Goal: Task Accomplishment & Management: Manage account settings

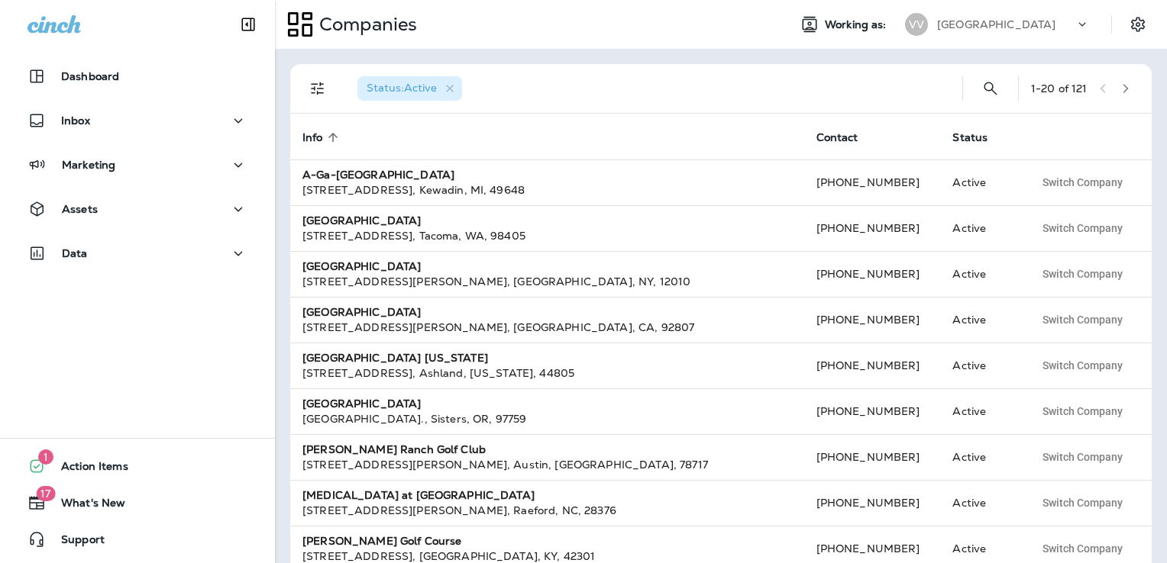
click at [981, 24] on p "[GEOGRAPHIC_DATA]" at bounding box center [996, 24] width 118 height 12
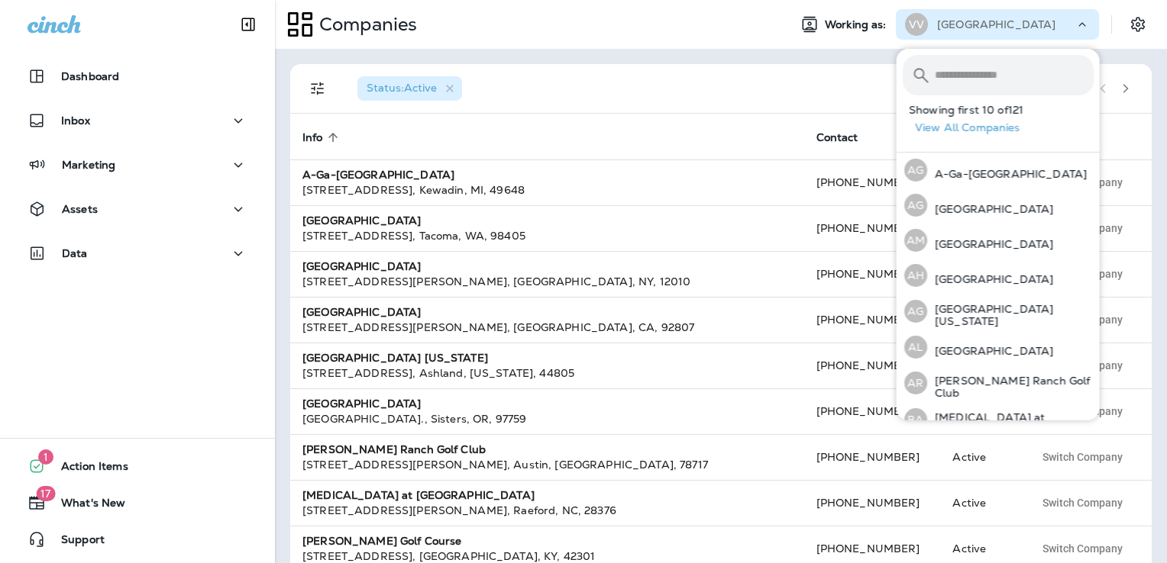
click at [968, 78] on input "text" at bounding box center [1013, 75] width 159 height 40
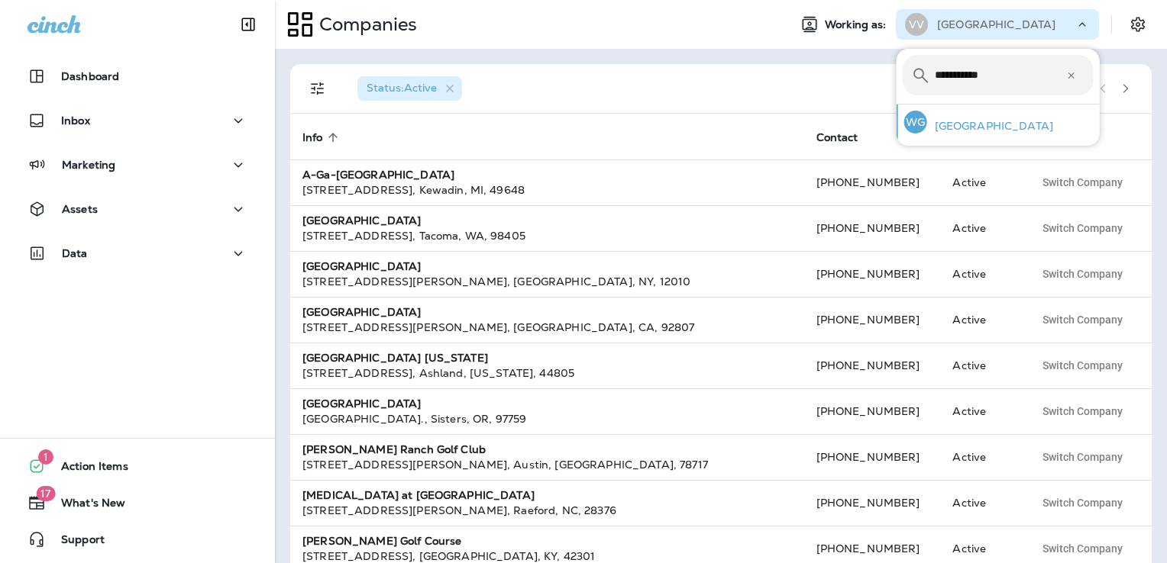
type input "**********"
click at [993, 125] on p "[GEOGRAPHIC_DATA]" at bounding box center [990, 126] width 126 height 12
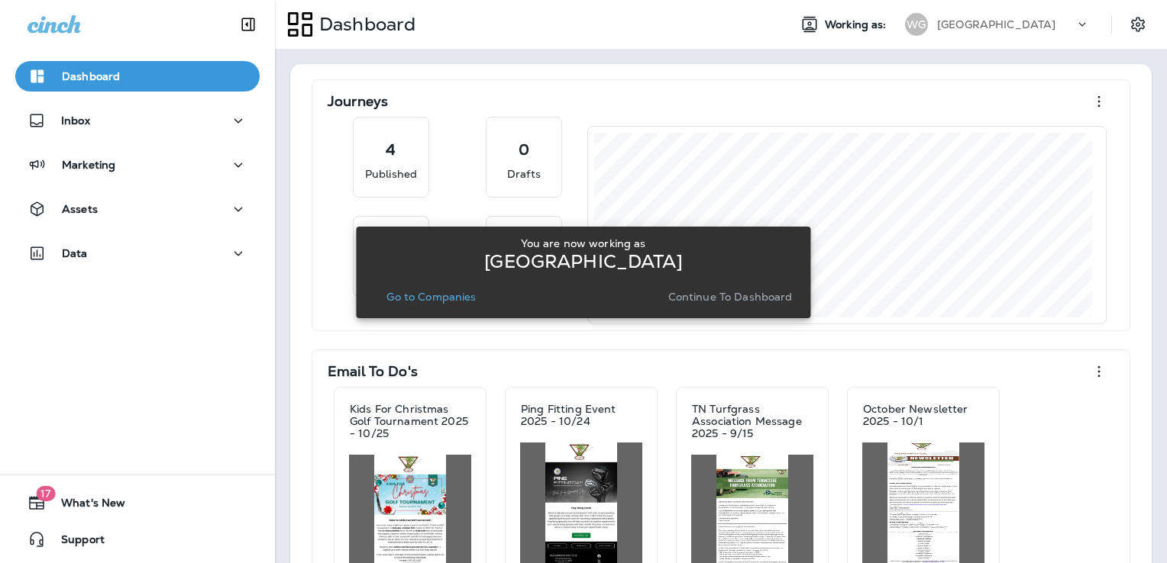
click at [715, 297] on p "Continue to Dashboard" at bounding box center [730, 297] width 124 height 12
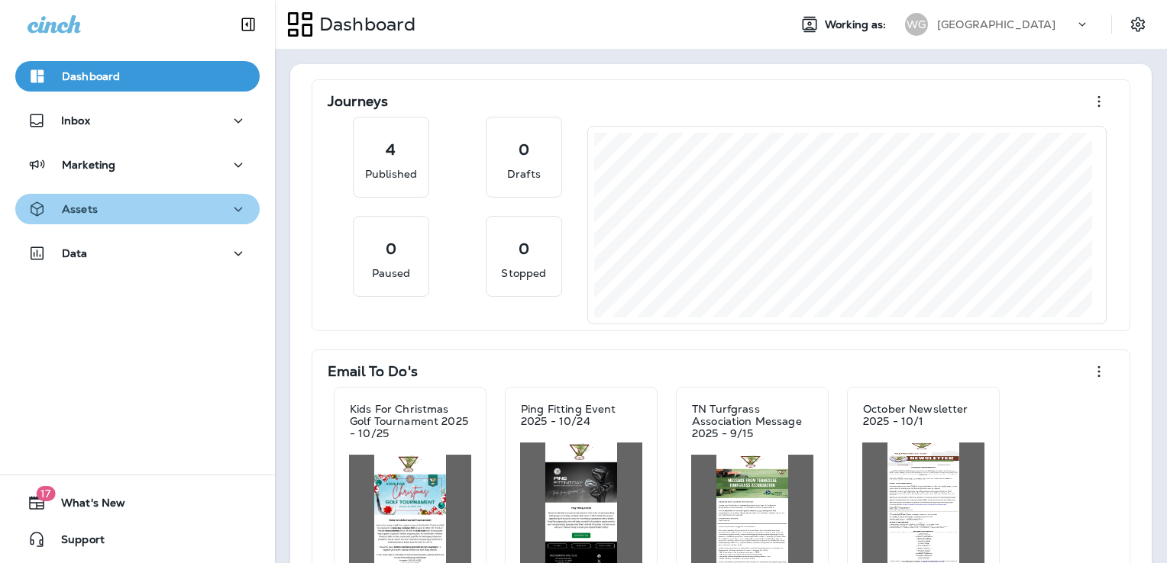
drag, startPoint x: 162, startPoint y: 202, endPoint x: 159, endPoint y: 212, distance: 10.4
click at [161, 202] on div "Assets" at bounding box center [137, 209] width 220 height 19
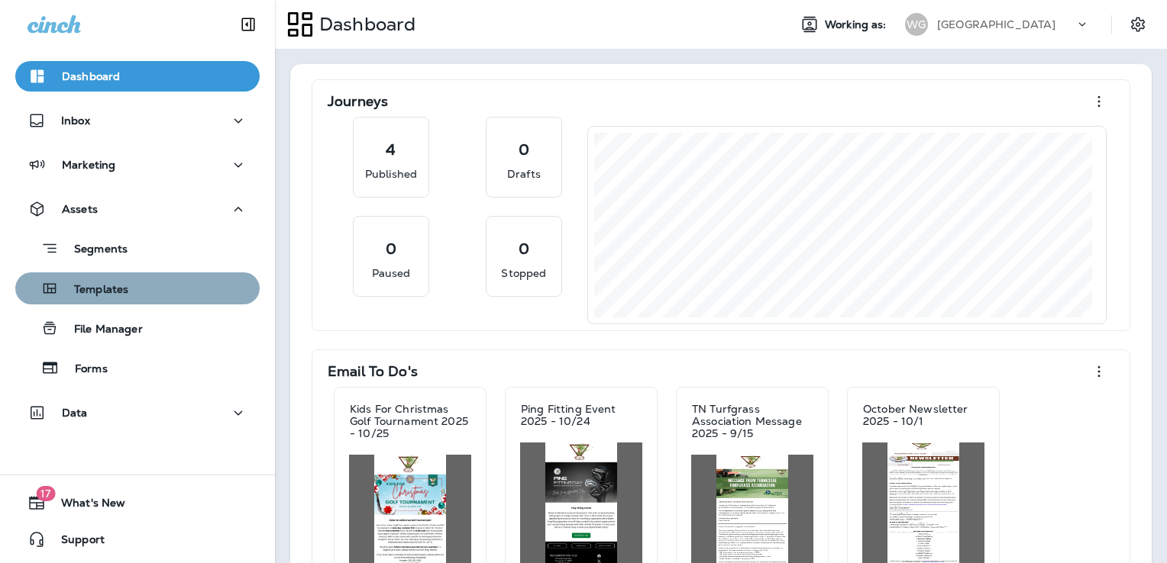
click at [151, 286] on div "Templates" at bounding box center [137, 288] width 232 height 23
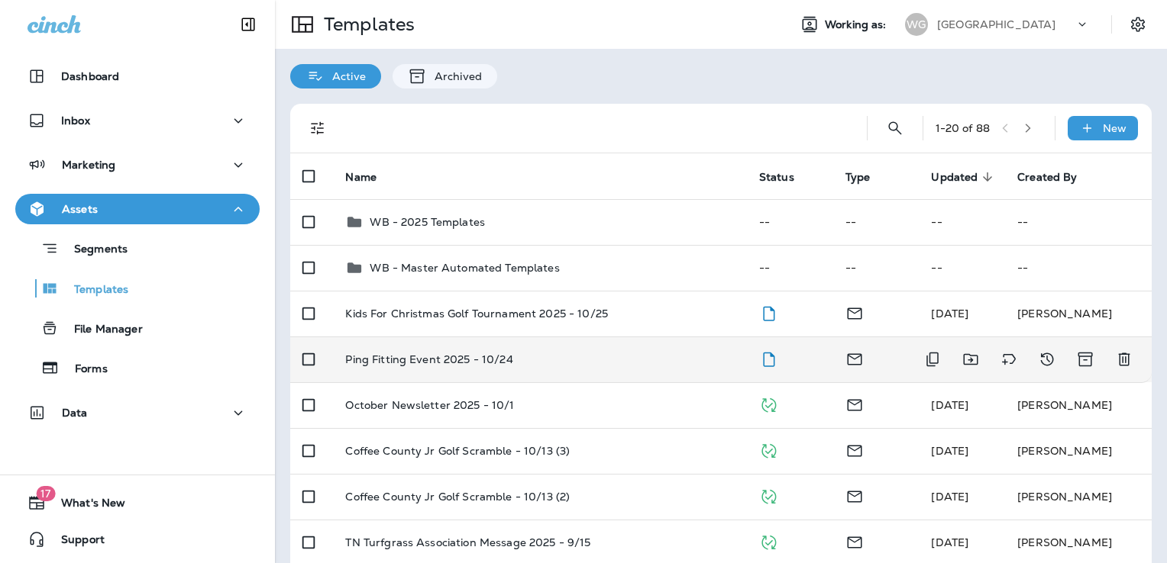
click at [600, 353] on div "Ping Fitting Event 2025 - 10/24" at bounding box center [539, 359] width 389 height 12
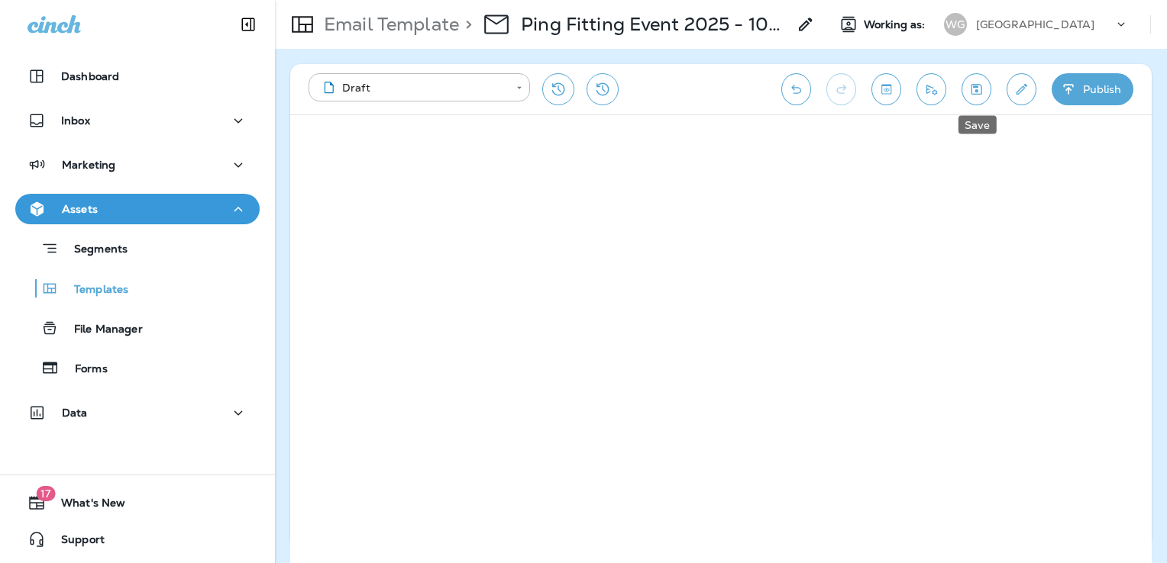
click at [974, 86] on icon "Save" at bounding box center [976, 89] width 11 height 11
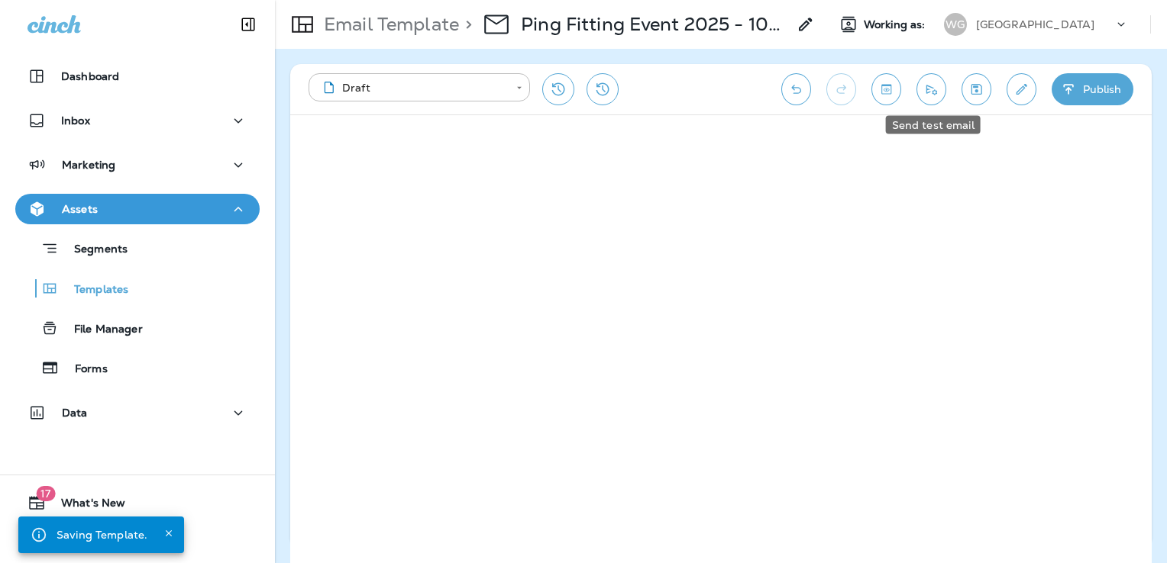
click at [922, 92] on button "Send test email" at bounding box center [931, 89] width 30 height 32
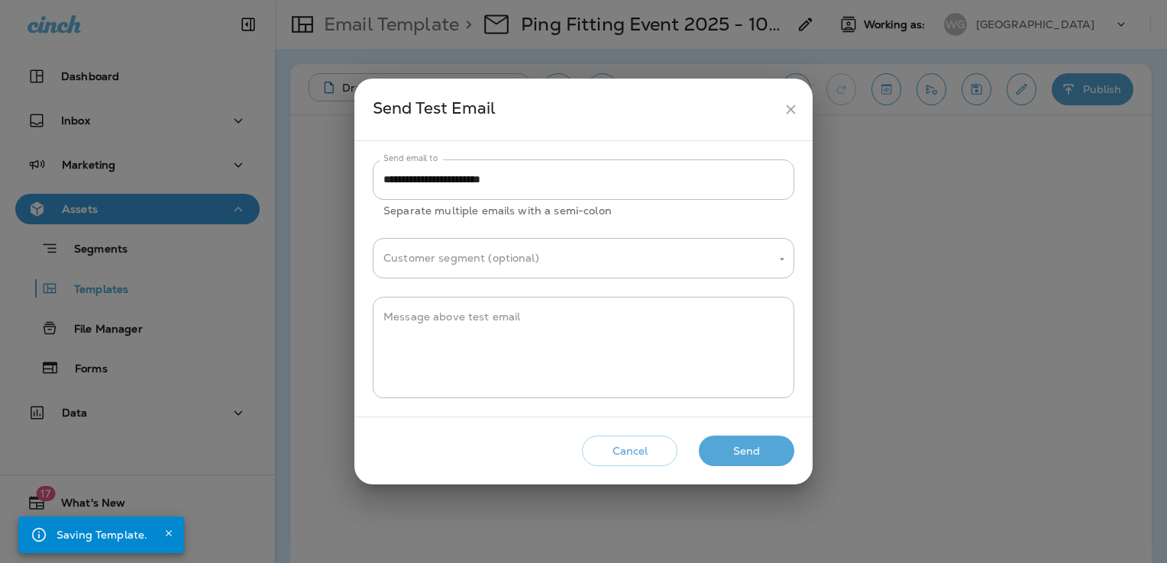
click at [752, 450] on button "Send" at bounding box center [746, 451] width 95 height 31
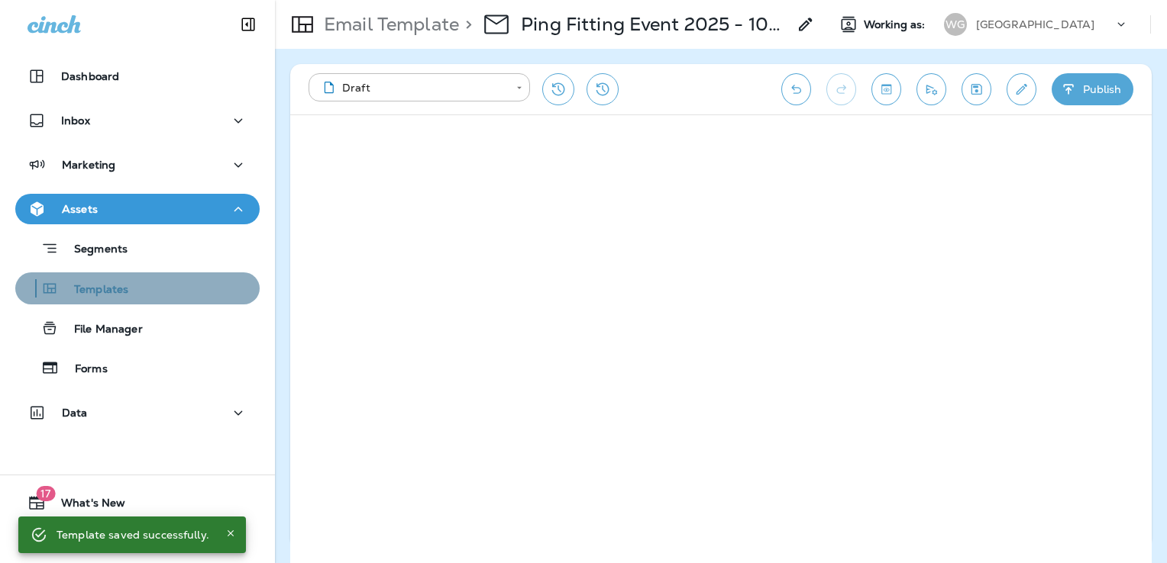
click at [162, 294] on div "Templates" at bounding box center [137, 288] width 232 height 23
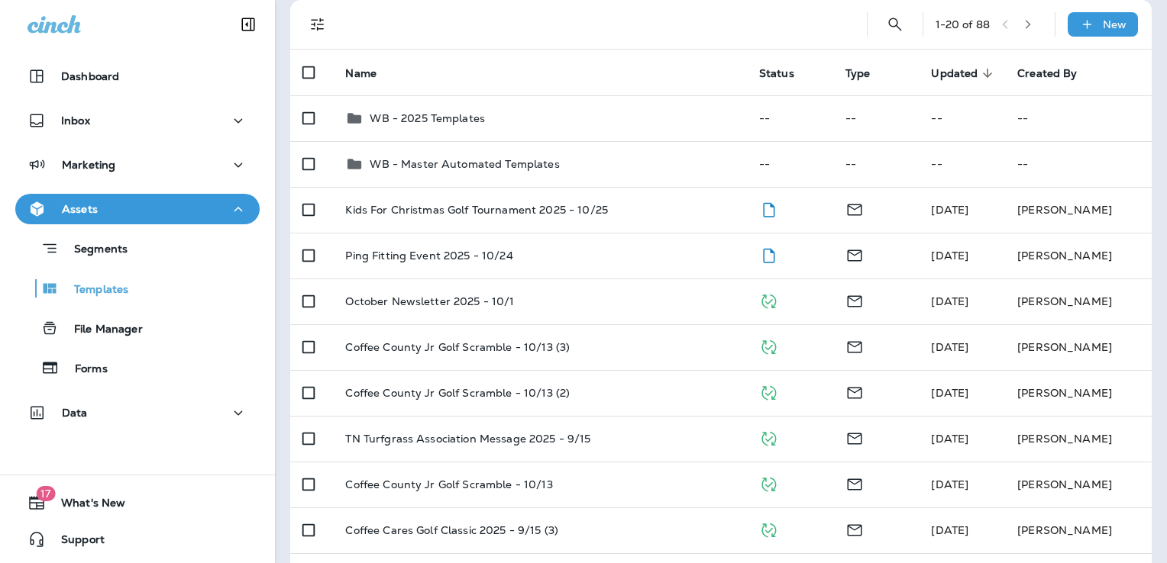
scroll to position [104, 0]
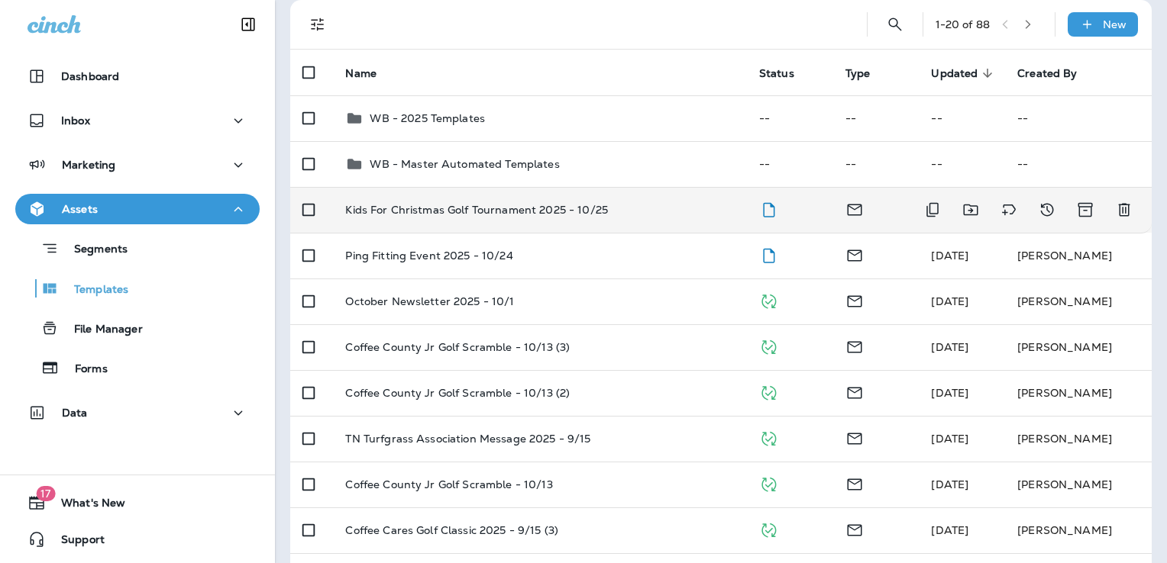
click at [574, 215] on p "Kids For Christmas Golf Tournament 2025 - 10/25" at bounding box center [476, 210] width 263 height 12
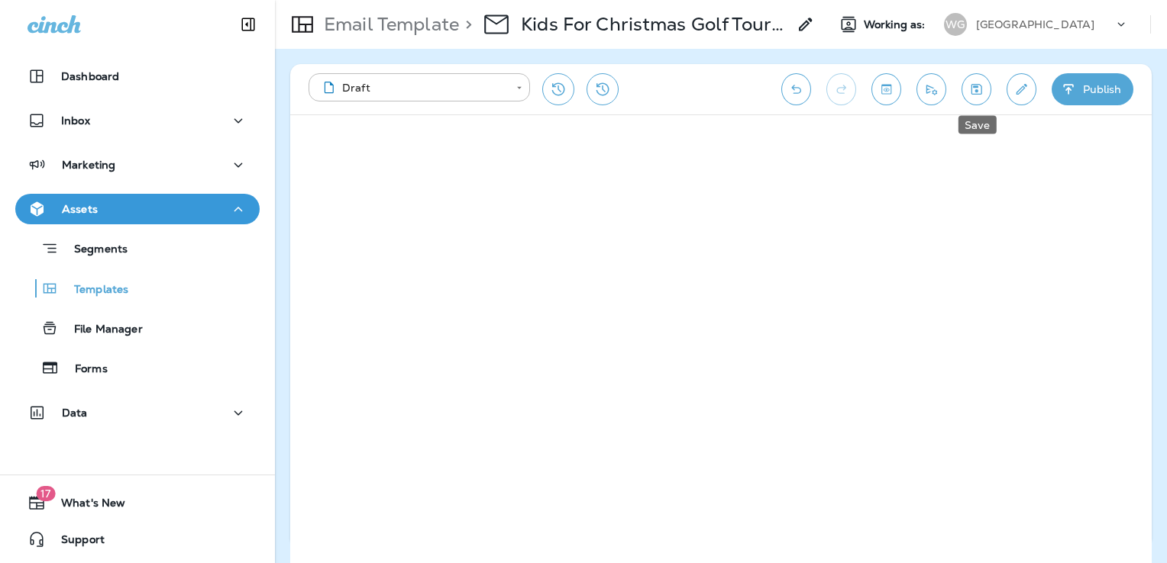
click at [970, 86] on icon "Save" at bounding box center [976, 89] width 16 height 15
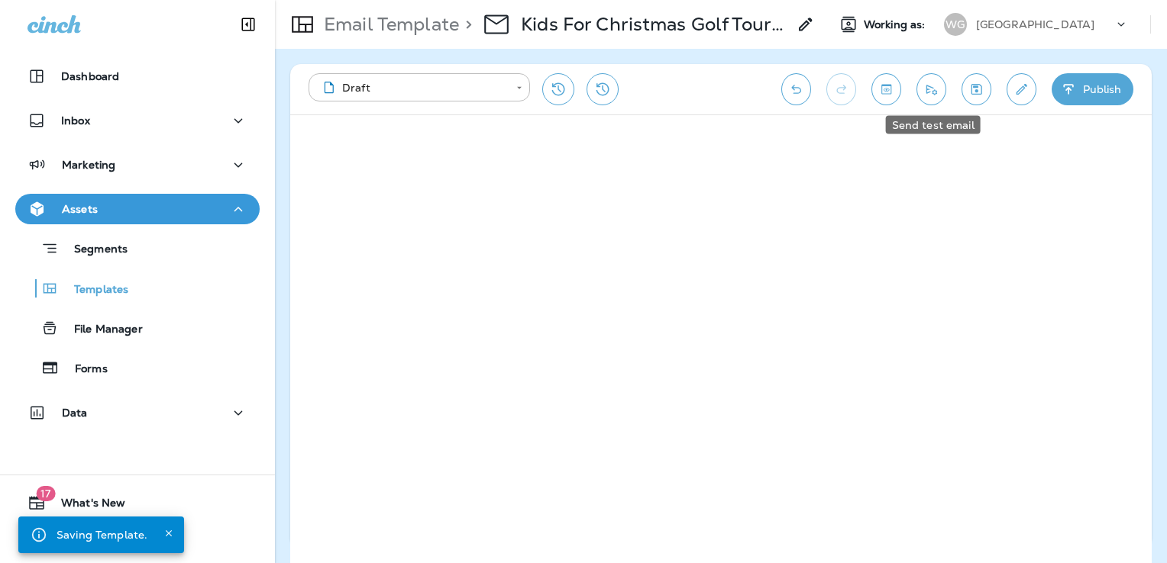
click at [935, 90] on icon "Send test email" at bounding box center [931, 89] width 16 height 15
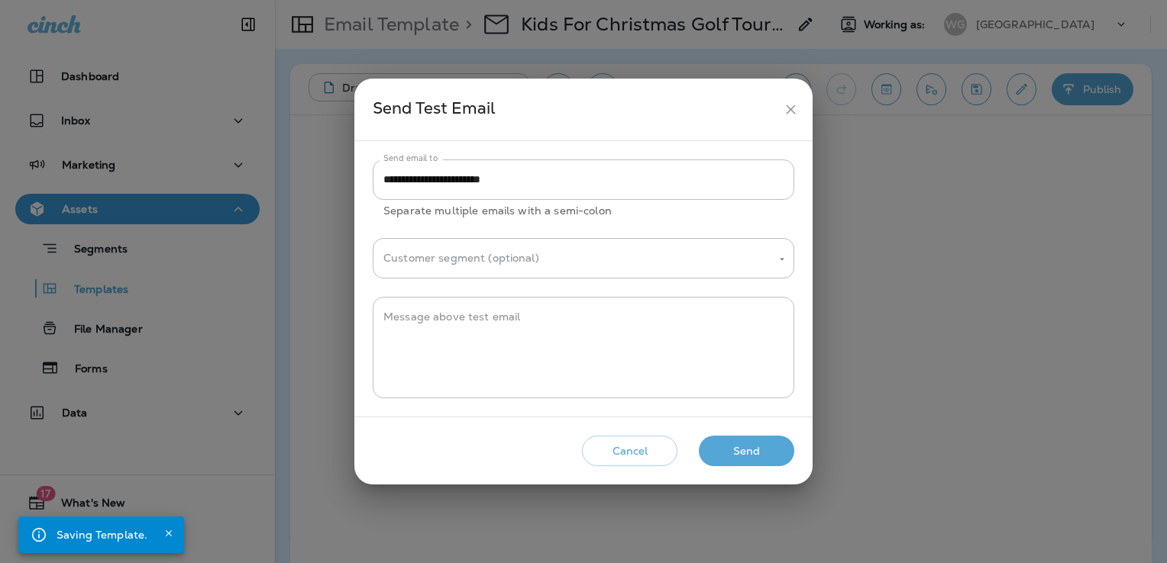
click at [762, 457] on button "Send" at bounding box center [746, 451] width 95 height 31
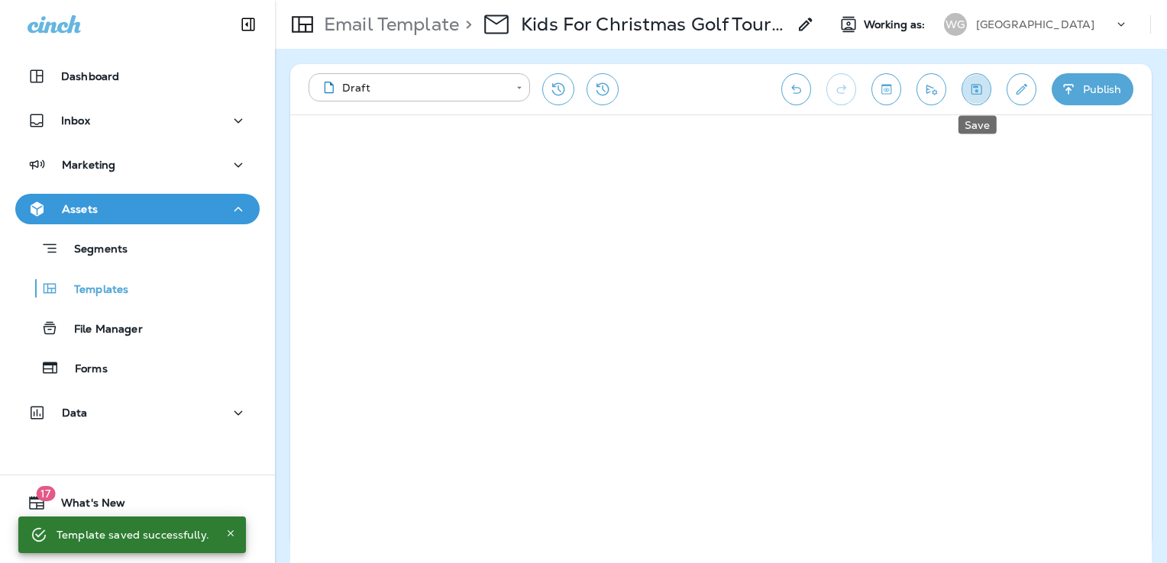
click at [983, 92] on icon "Save" at bounding box center [976, 89] width 16 height 15
click at [983, 86] on icon "Save" at bounding box center [976, 89] width 16 height 15
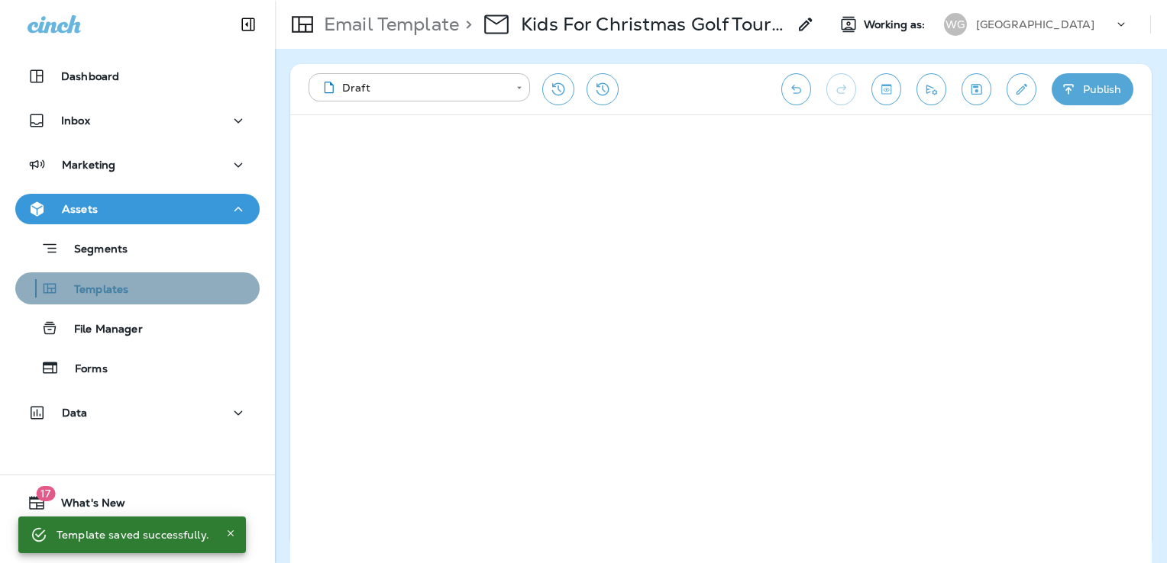
click at [137, 291] on div "Templates" at bounding box center [137, 288] width 232 height 23
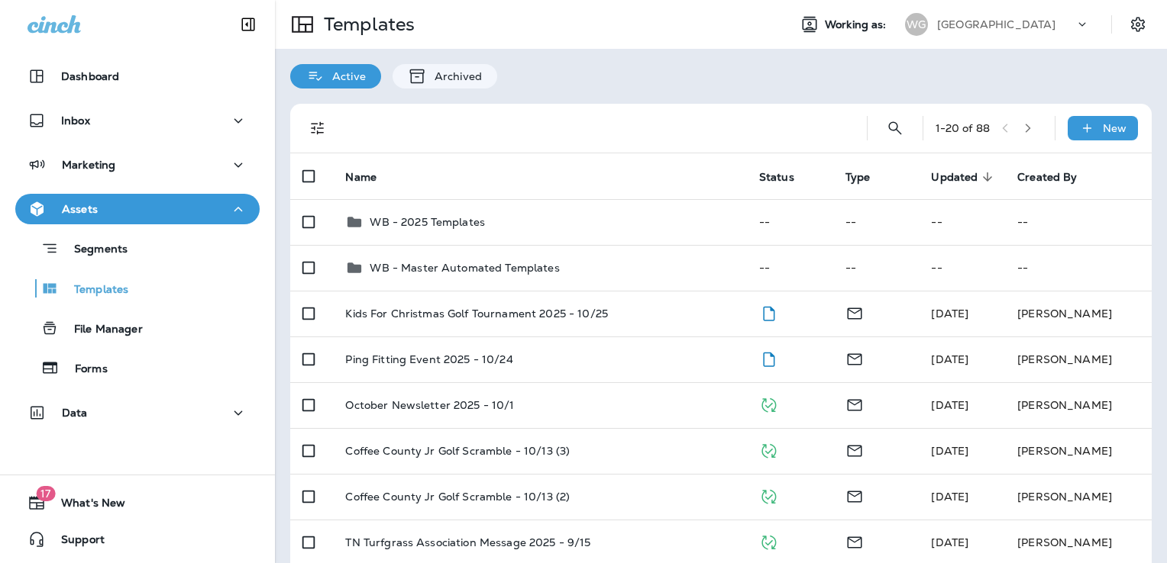
click at [1026, 20] on p "[GEOGRAPHIC_DATA]" at bounding box center [996, 24] width 118 height 12
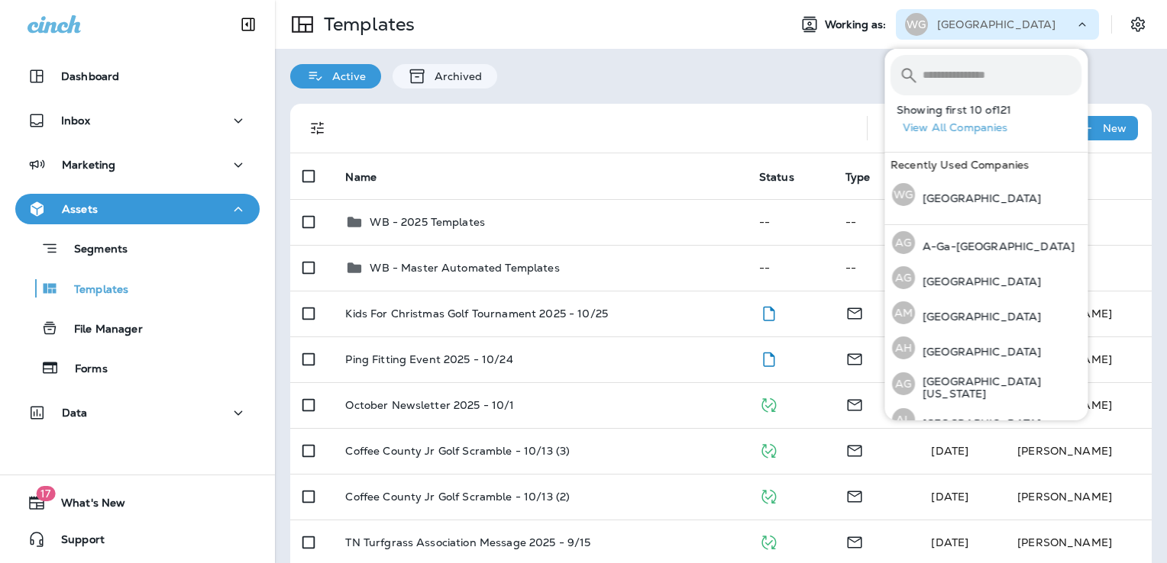
click at [944, 73] on input "text" at bounding box center [1001, 75] width 159 height 40
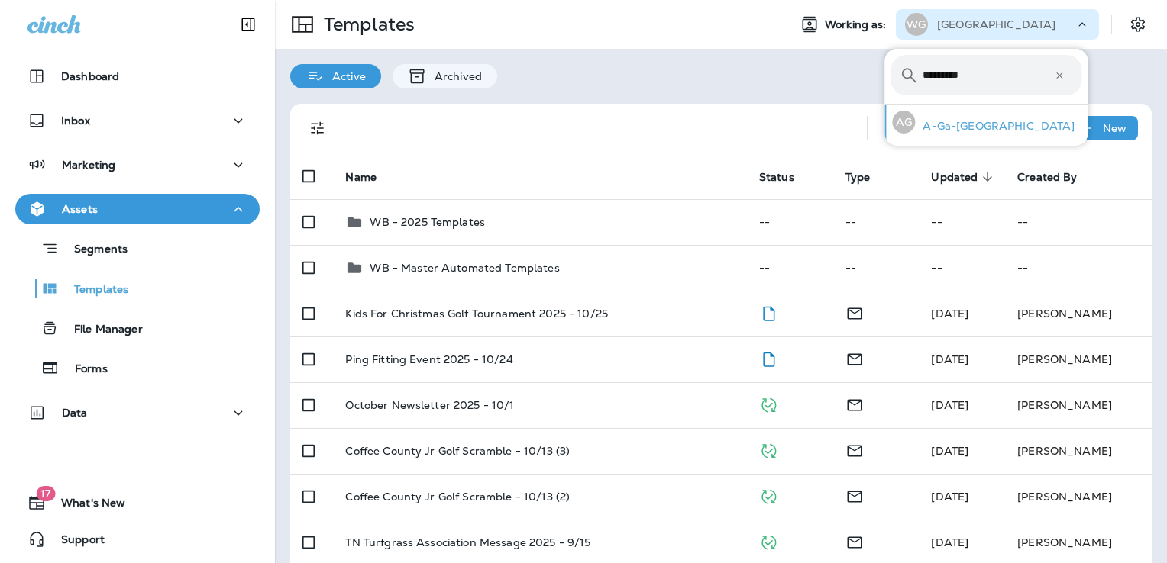
type input "*********"
click at [970, 124] on p "A-Ga-[GEOGRAPHIC_DATA]" at bounding box center [995, 126] width 160 height 12
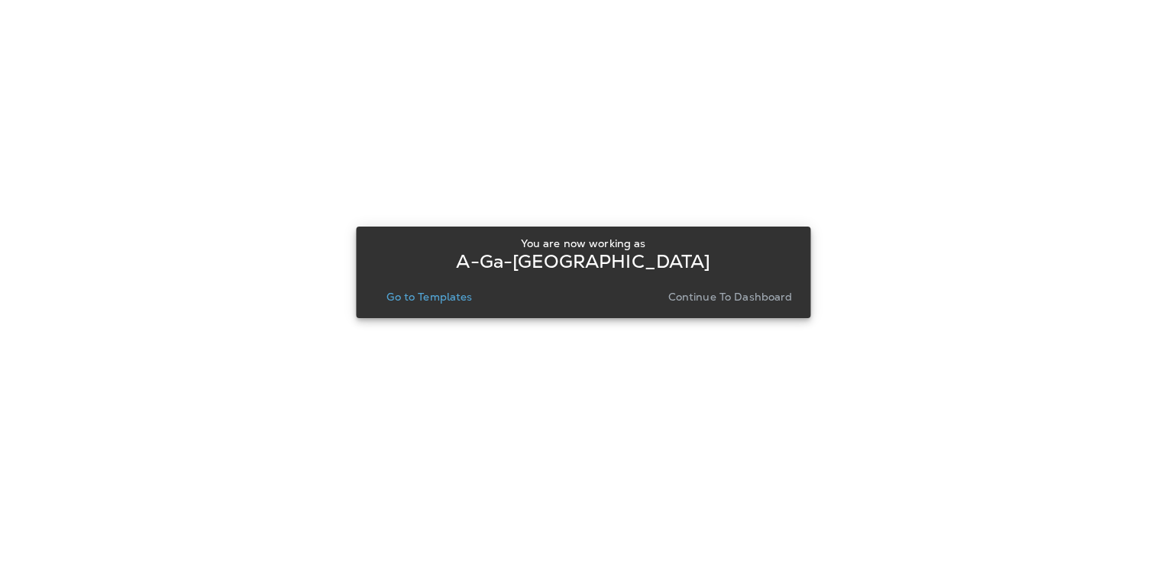
click at [436, 298] on p "Go to Templates" at bounding box center [429, 297] width 86 height 12
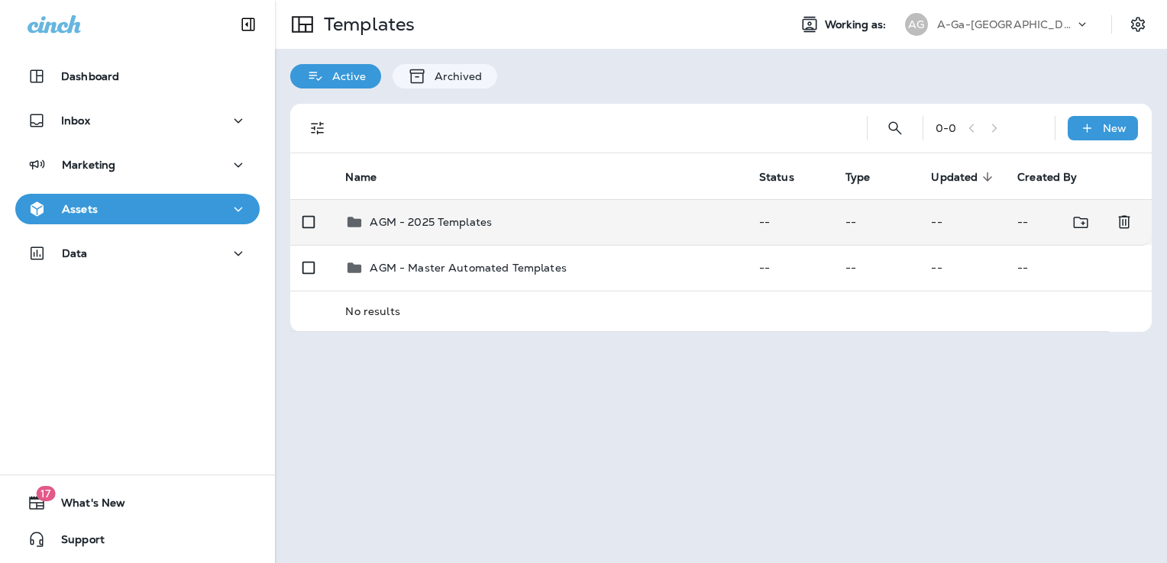
click at [492, 235] on td "AGM - 2025 Templates" at bounding box center [539, 222] width 413 height 46
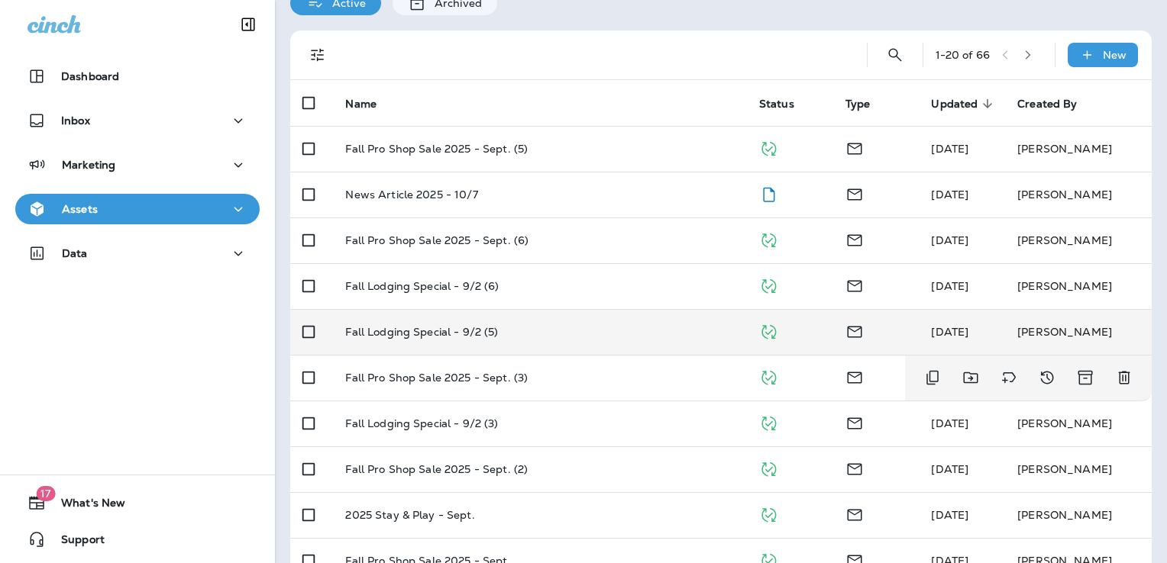
scroll to position [73, 0]
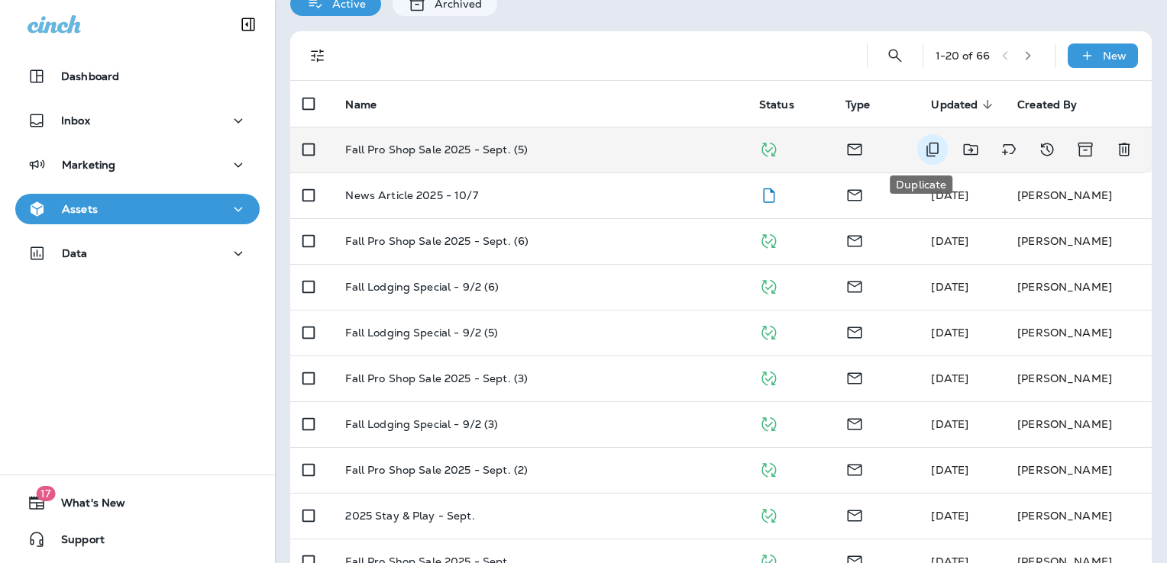
click at [926, 150] on icon "Duplicate" at bounding box center [932, 150] width 12 height 15
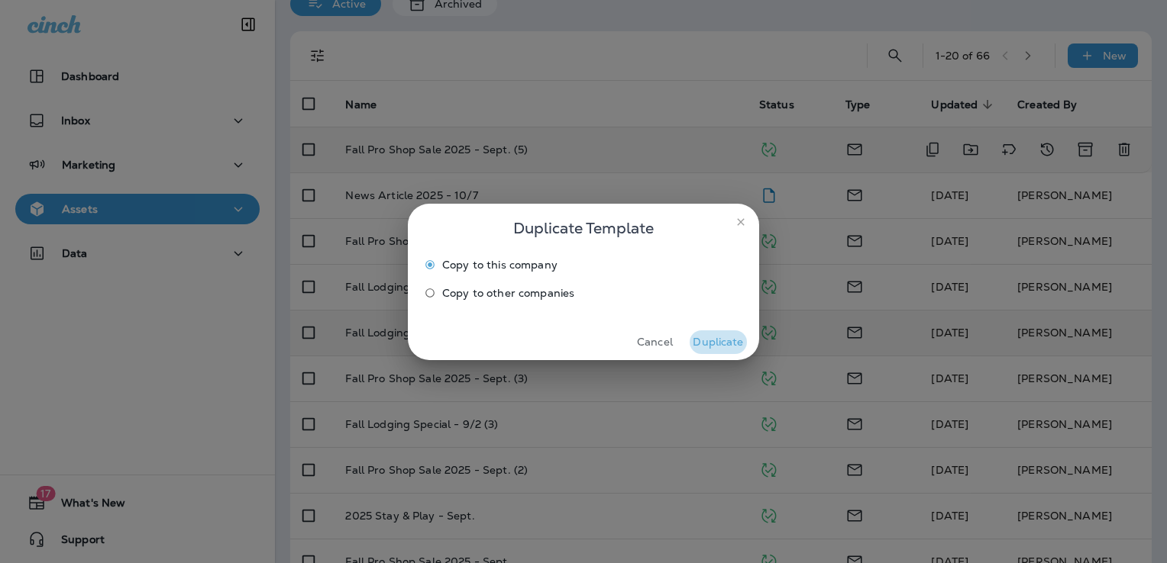
drag, startPoint x: 702, startPoint y: 338, endPoint x: 701, endPoint y: 318, distance: 19.9
click at [702, 338] on button "Duplicate" at bounding box center [717, 343] width 57 height 24
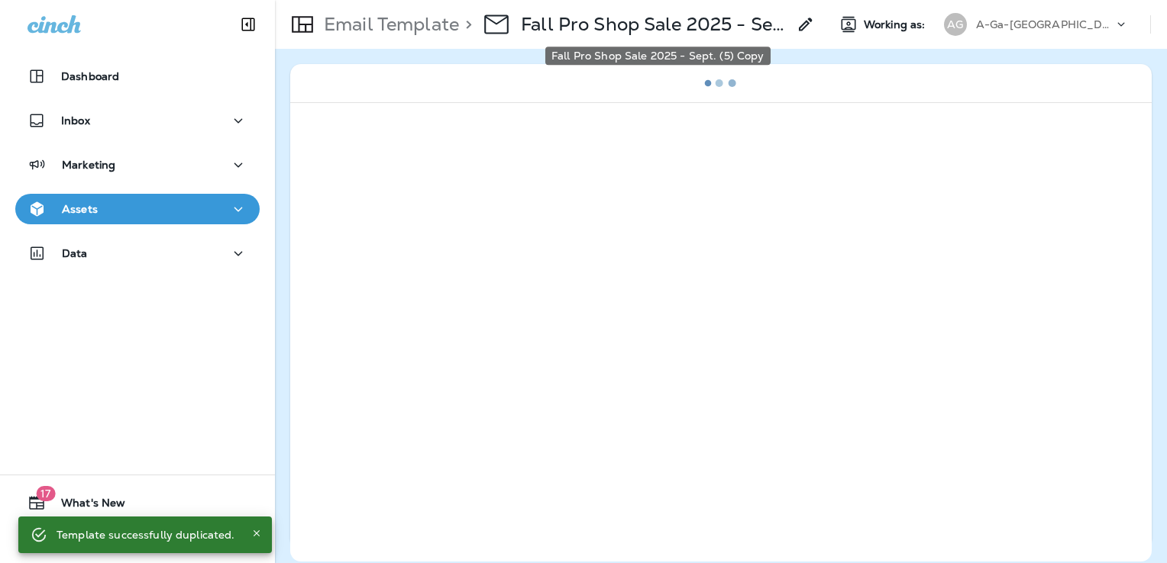
click at [691, 21] on p "Fall Pro Shop Sale 2025 - Sept. (5) Copy" at bounding box center [654, 24] width 266 height 23
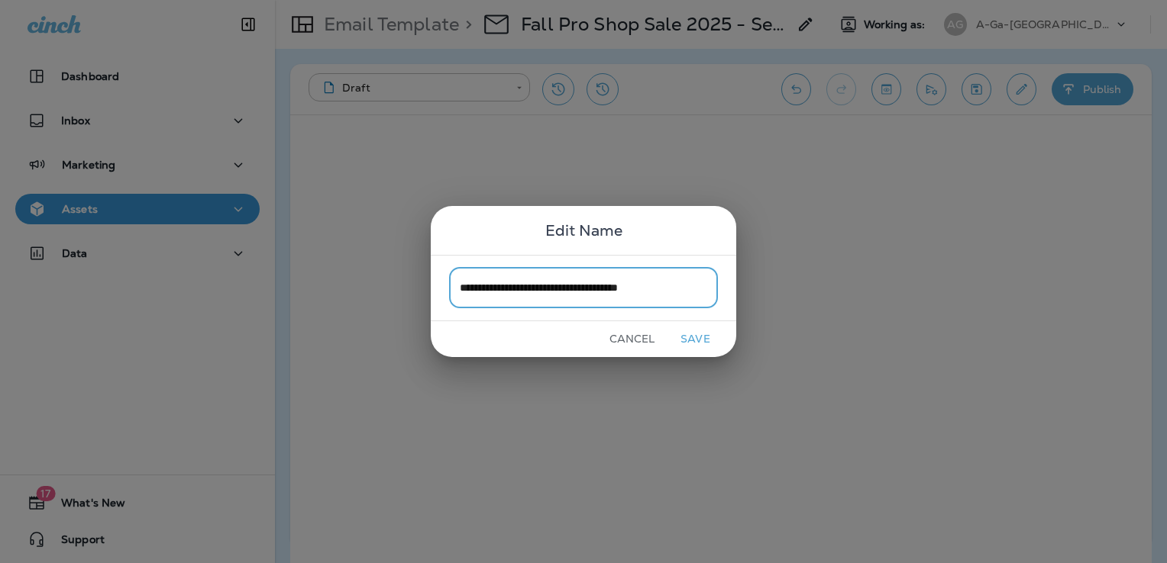
type input "**********"
click at [695, 341] on button "Save" at bounding box center [694, 340] width 57 height 24
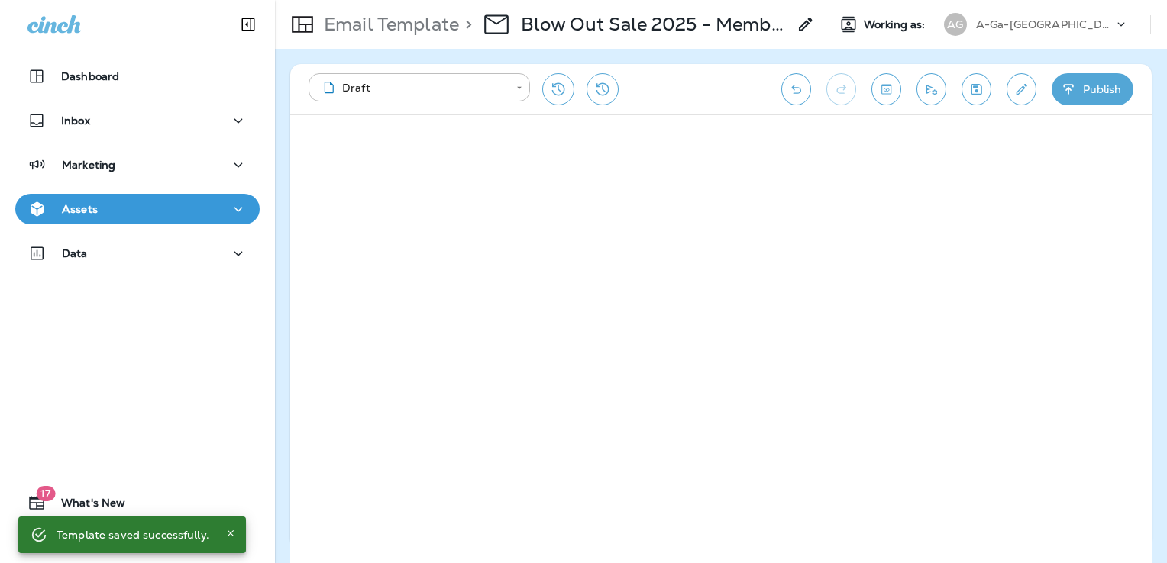
click at [983, 88] on icon "Save" at bounding box center [976, 89] width 16 height 15
click at [1018, 91] on icon "Edit details" at bounding box center [1021, 89] width 16 height 15
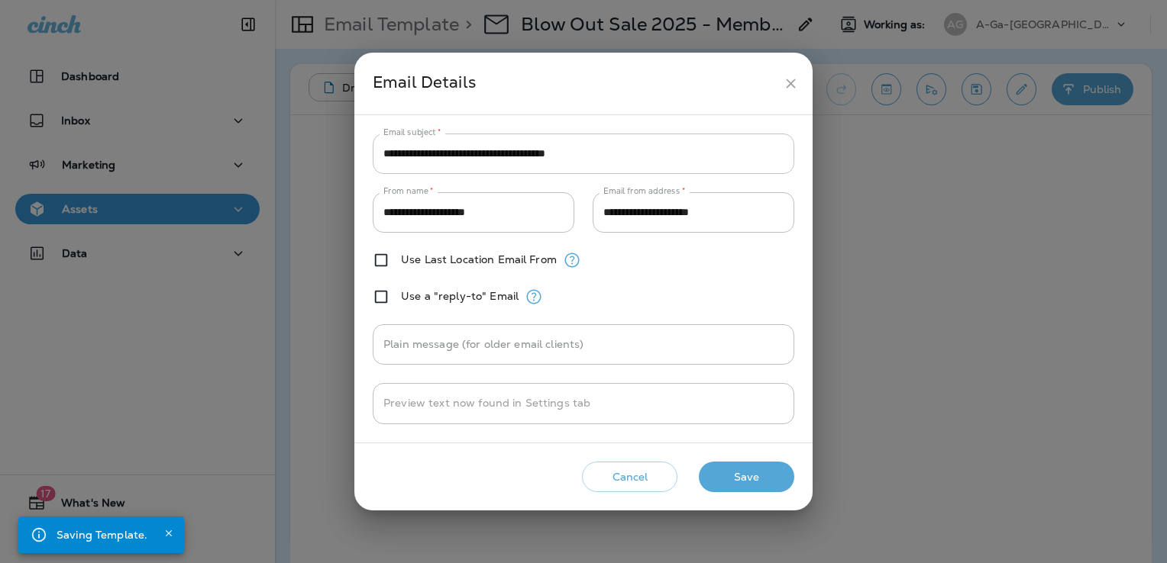
click at [620, 157] on input "**********" at bounding box center [583, 154] width 421 height 40
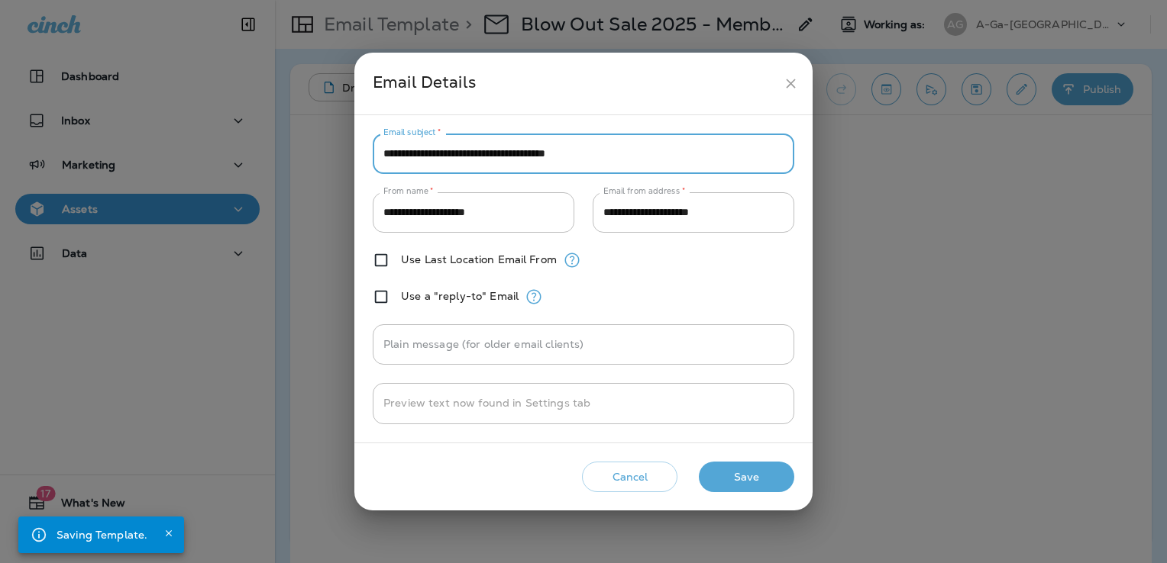
click at [620, 157] on input "**********" at bounding box center [583, 154] width 421 height 40
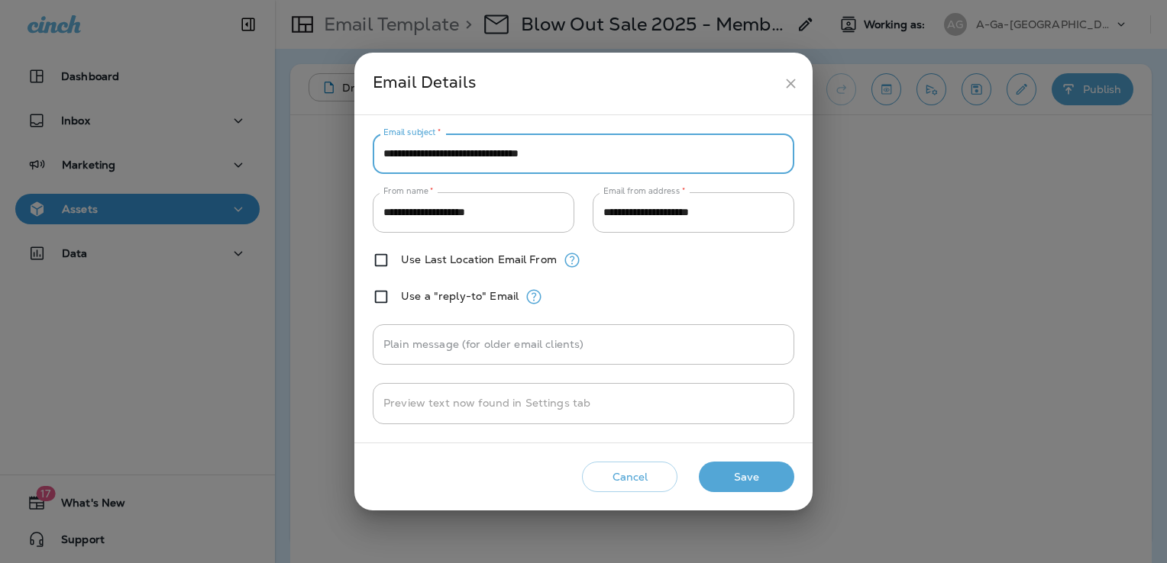
click at [384, 157] on input "**********" at bounding box center [583, 154] width 421 height 40
type input "**********"
click at [757, 463] on button "Save" at bounding box center [746, 477] width 95 height 31
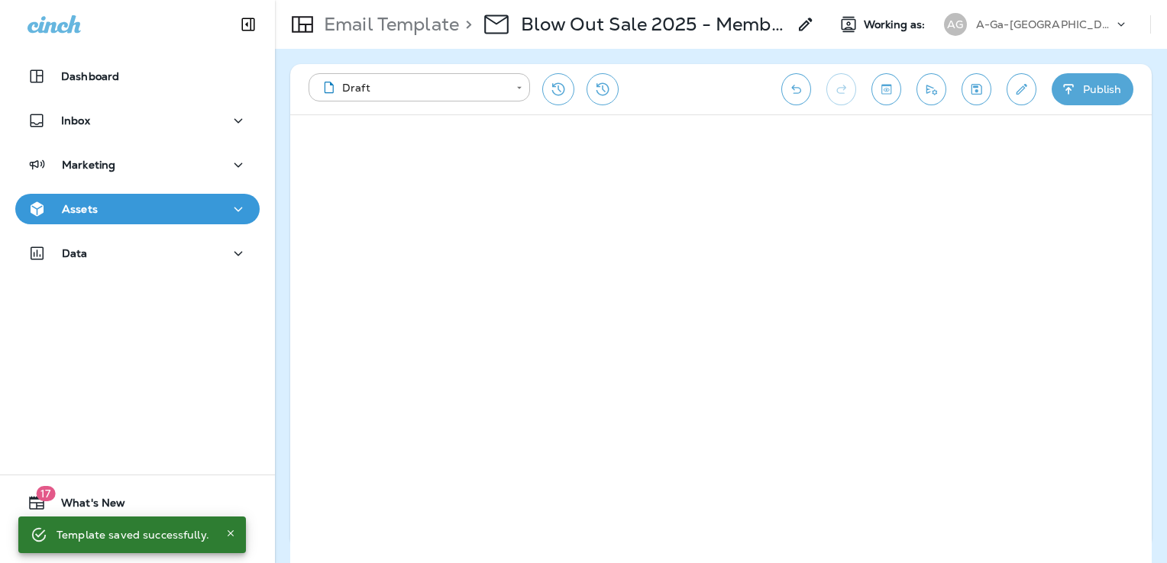
click at [1025, 84] on icon "Edit details" at bounding box center [1021, 89] width 11 height 11
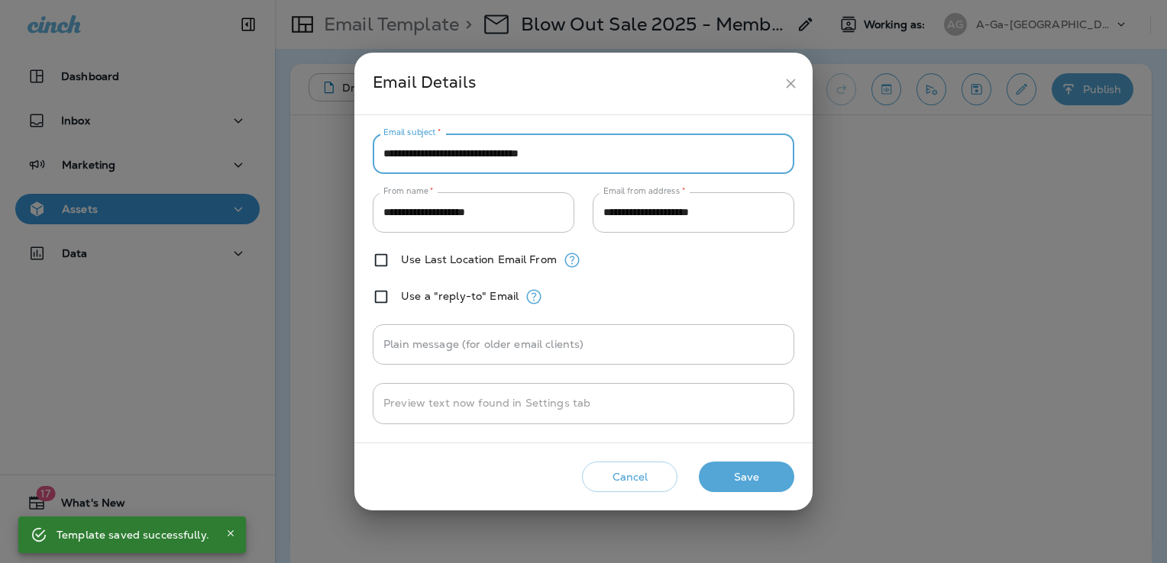
click at [381, 154] on input "**********" at bounding box center [583, 154] width 421 height 40
paste input "**"
click at [643, 157] on input "**********" at bounding box center [583, 154] width 421 height 40
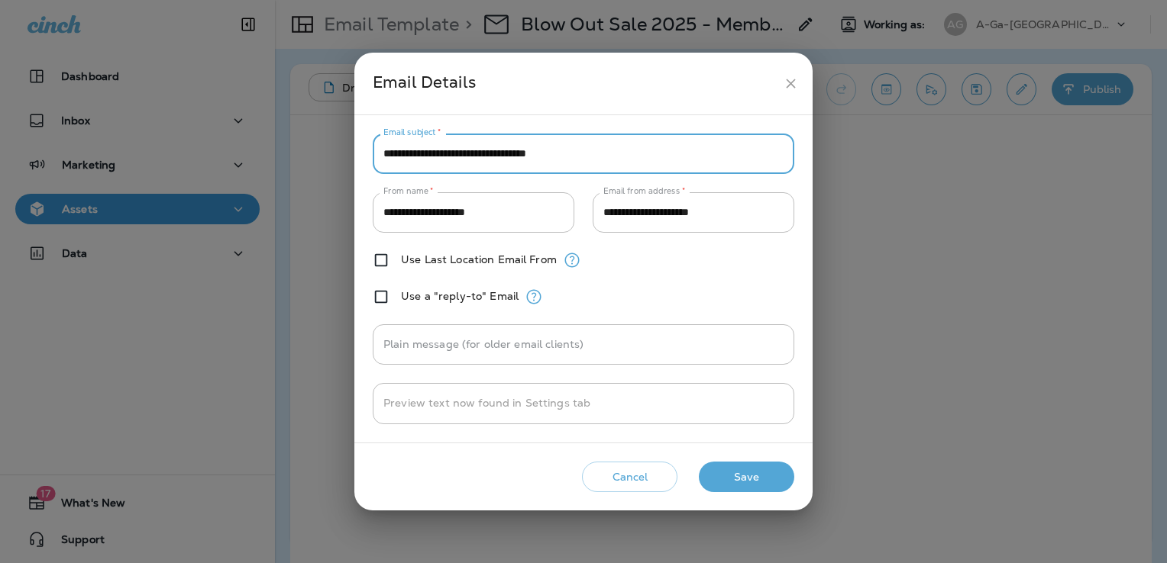
type input "**********"
click at [757, 481] on button "Save" at bounding box center [746, 477] width 95 height 31
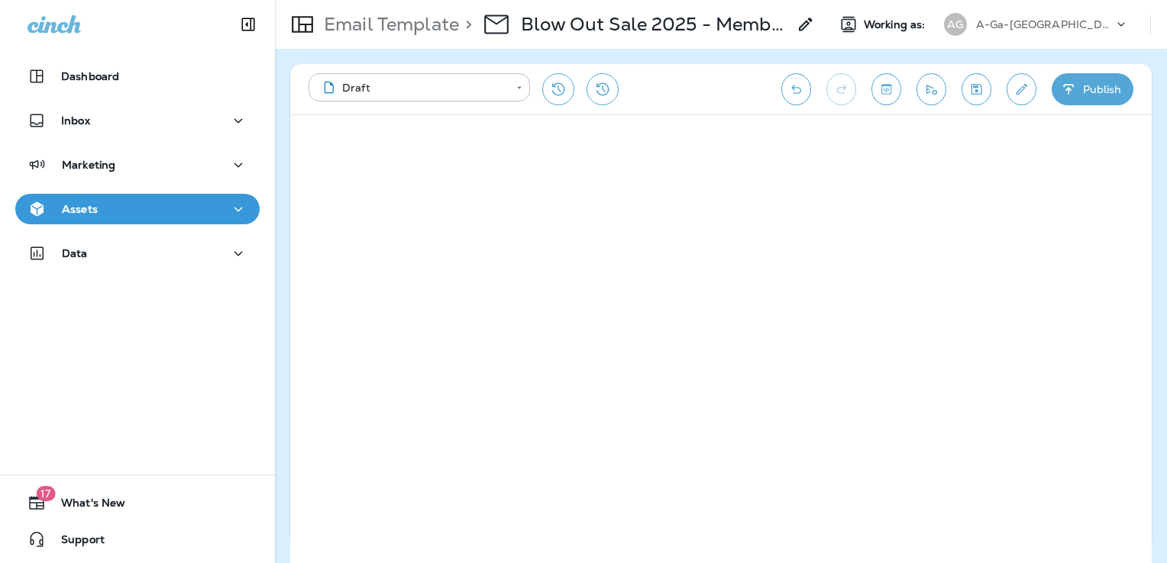
click at [974, 86] on icon "Save" at bounding box center [976, 89] width 11 height 11
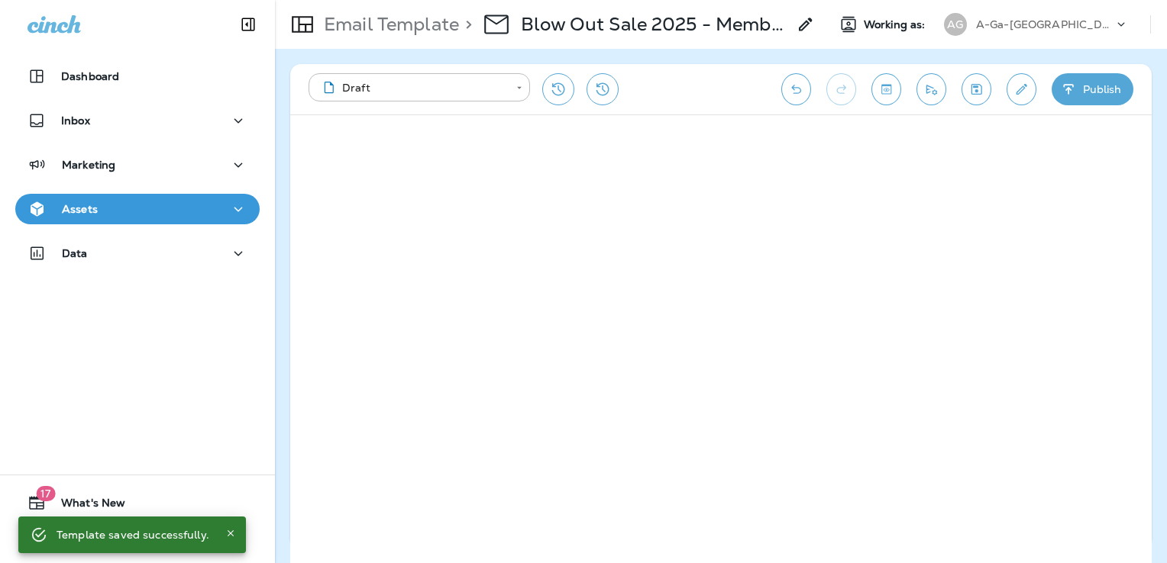
click at [980, 89] on icon "Save" at bounding box center [976, 89] width 16 height 15
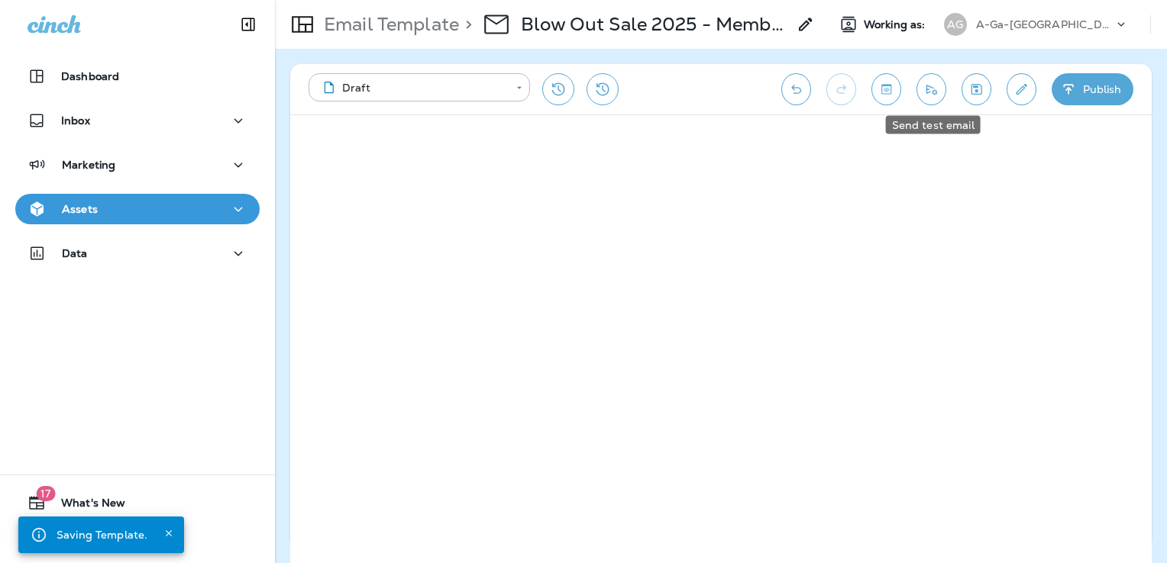
click at [927, 94] on icon "Send test email" at bounding box center [931, 89] width 16 height 15
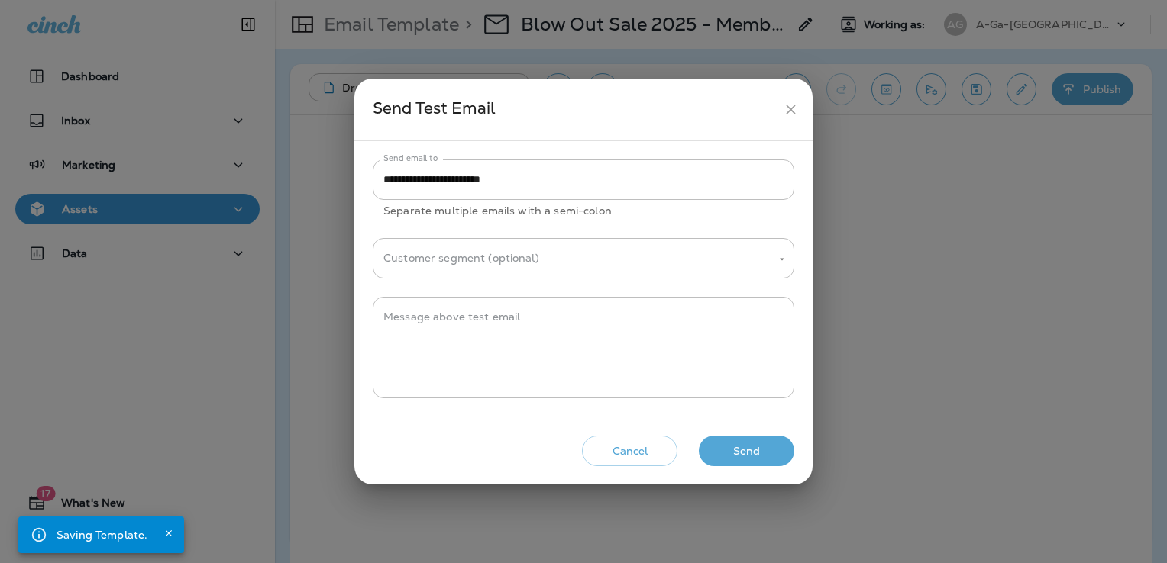
click at [750, 451] on button "Send" at bounding box center [746, 451] width 95 height 31
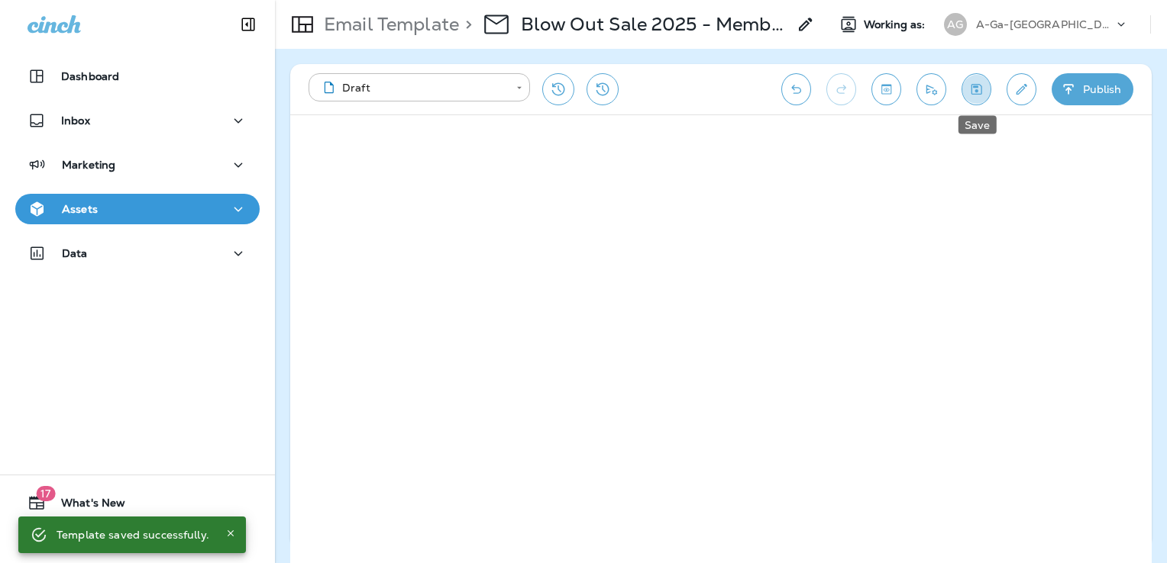
click at [974, 88] on icon "Save" at bounding box center [976, 89] width 16 height 15
click at [137, 210] on div "Assets" at bounding box center [137, 209] width 220 height 19
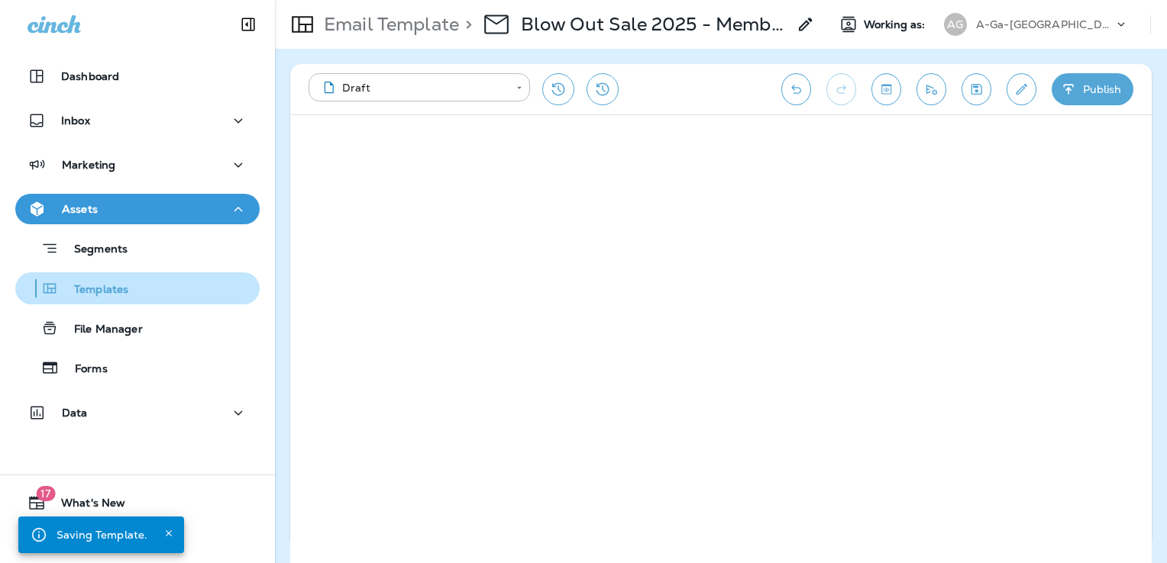
click at [134, 294] on div "Templates" at bounding box center [137, 288] width 232 height 23
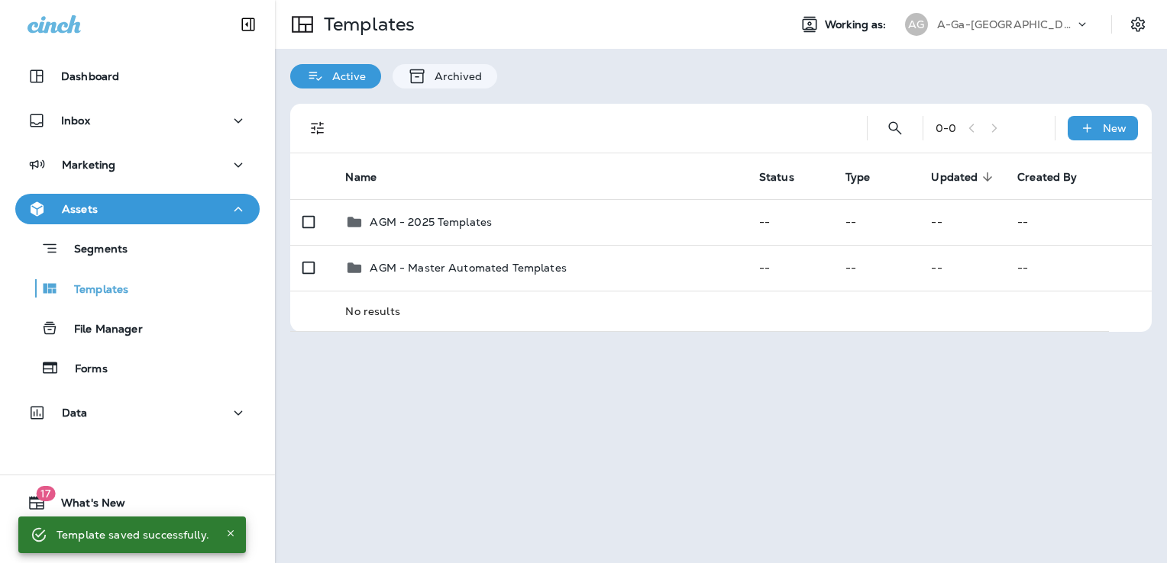
click at [971, 18] on p "A-Ga-[GEOGRAPHIC_DATA]" at bounding box center [1005, 24] width 137 height 12
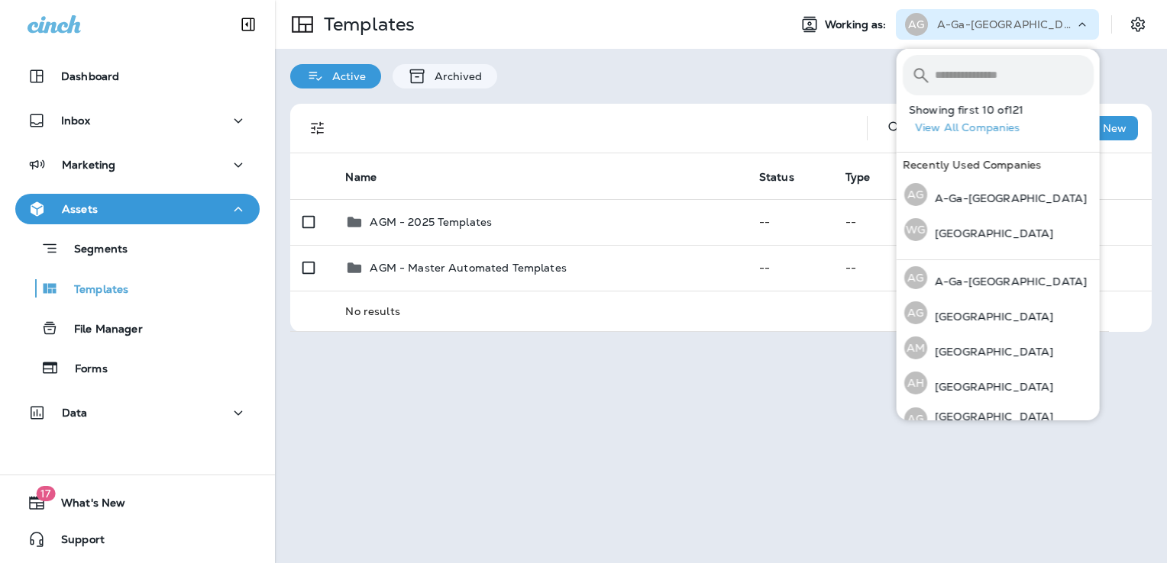
click at [953, 75] on input "text" at bounding box center [1013, 75] width 159 height 40
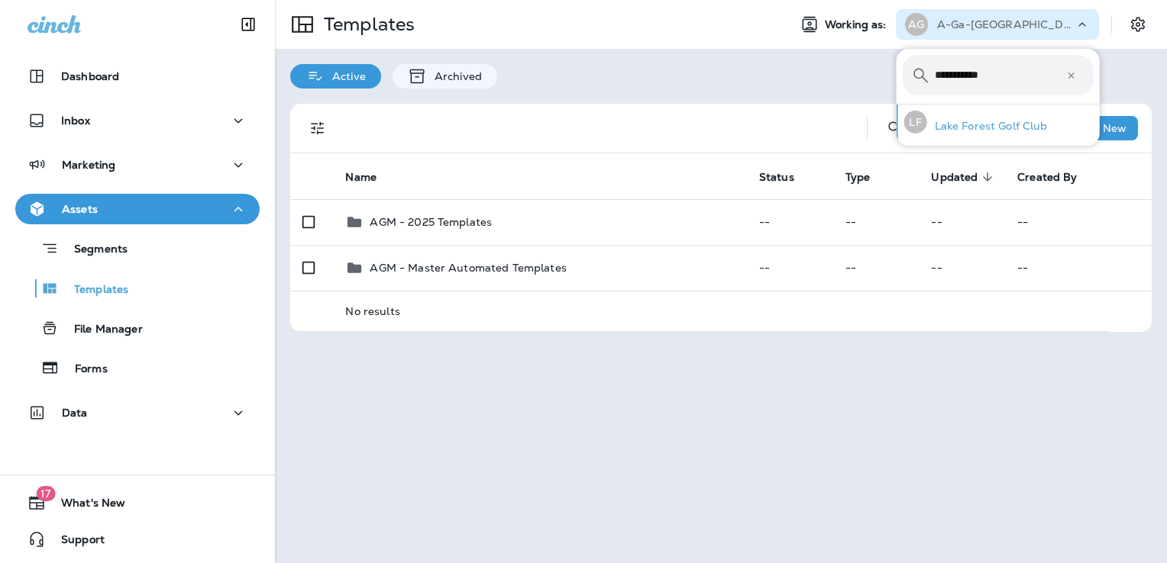
type input "**********"
click at [987, 117] on div "[PERSON_NAME] Forest Golf Club" at bounding box center [976, 122] width 156 height 35
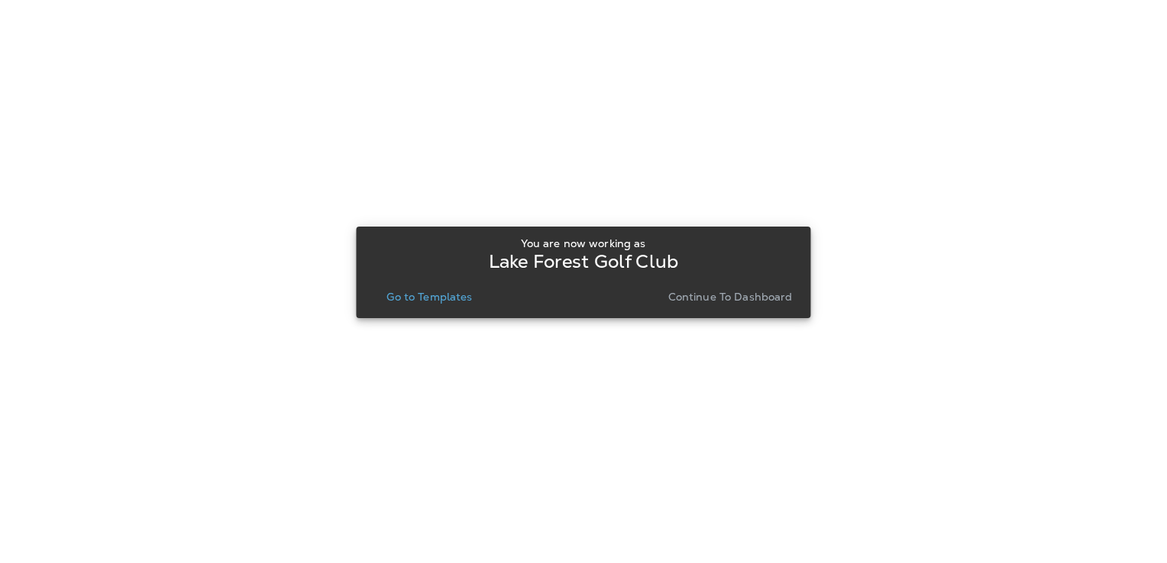
click at [450, 286] on div "You are now working as Lake Forest Golf Club Go to Templates Continue to Dashbo…" at bounding box center [583, 272] width 430 height 70
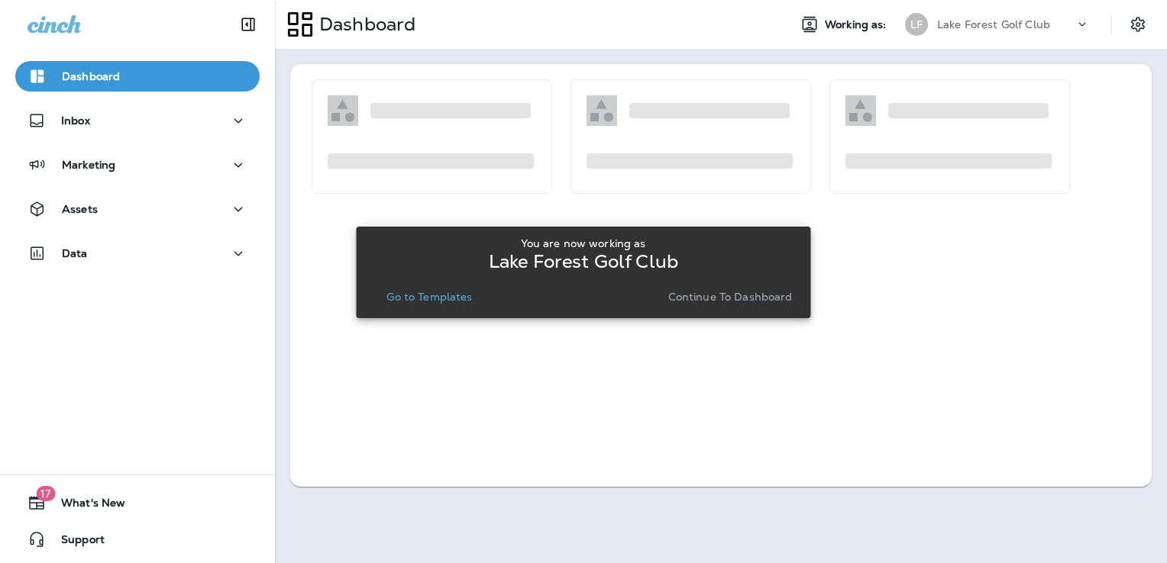
click at [451, 300] on p "Go to Templates" at bounding box center [429, 297] width 86 height 12
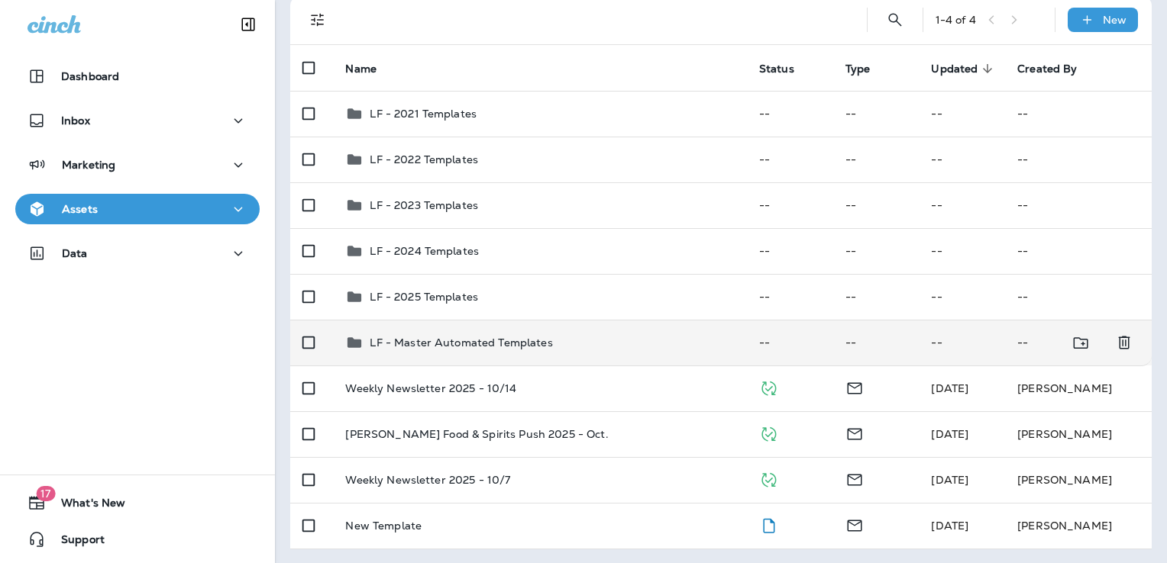
scroll to position [109, 0]
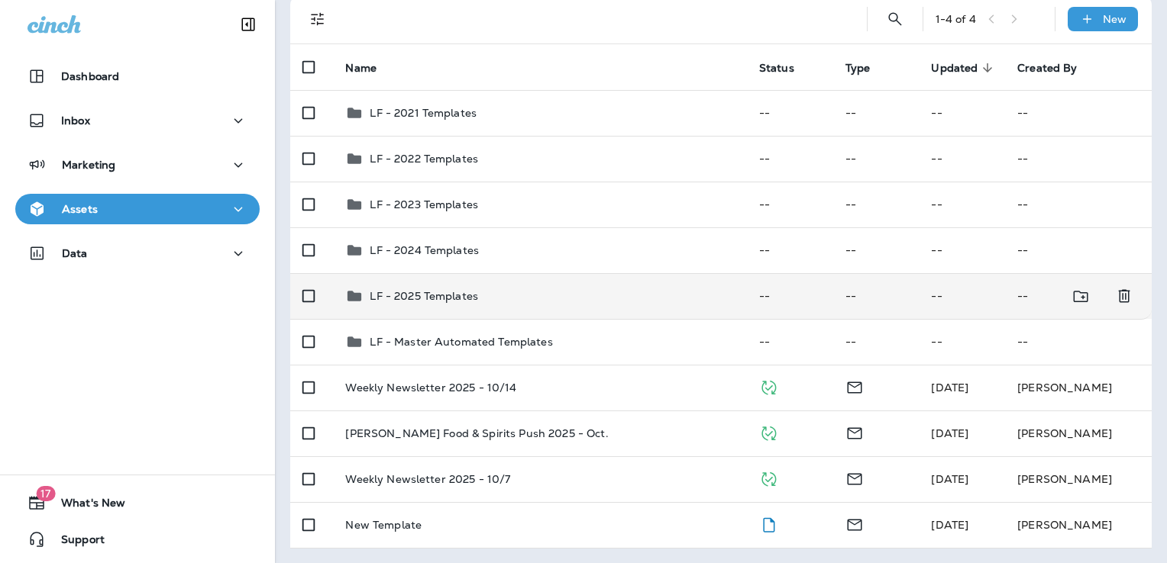
click at [595, 311] on td "LF - 2025 Templates" at bounding box center [539, 296] width 413 height 46
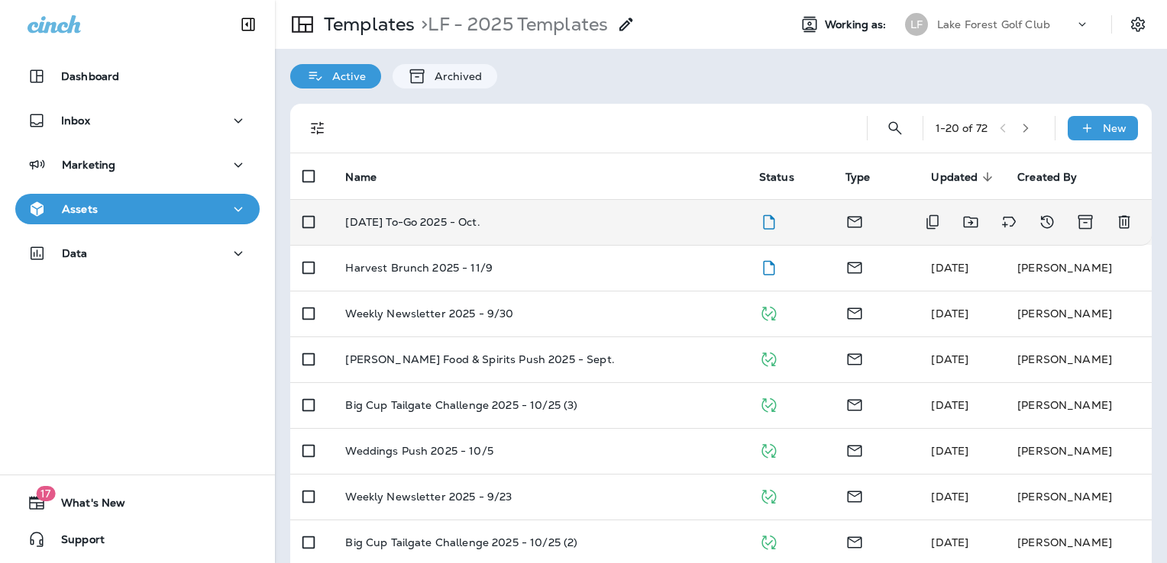
click at [598, 221] on div "[DATE] To-Go 2025 - Oct." at bounding box center [539, 222] width 389 height 12
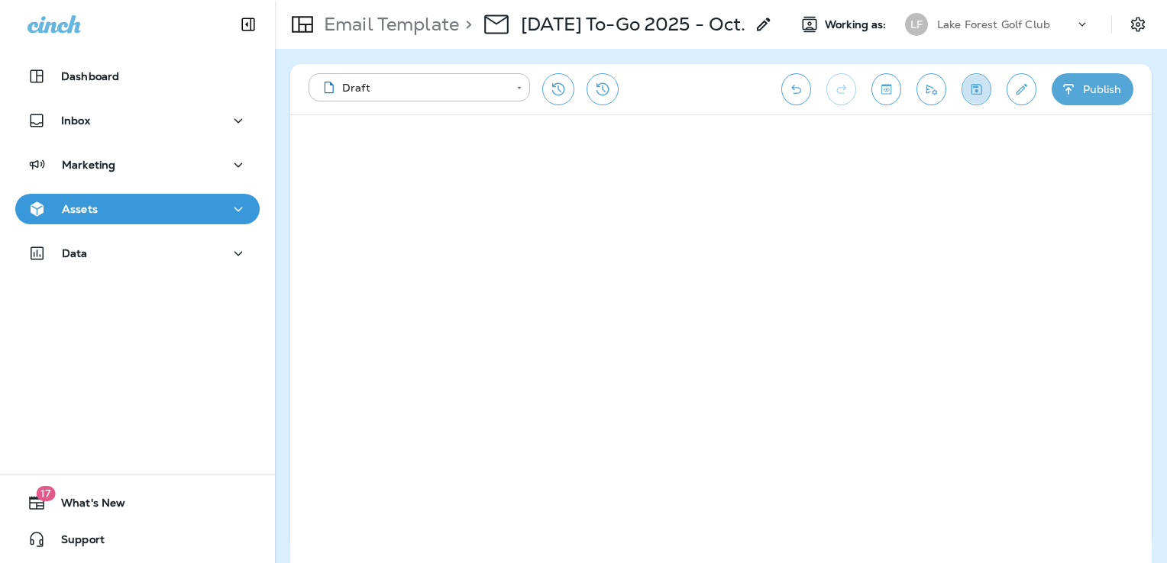
click at [974, 87] on icon "Save" at bounding box center [976, 89] width 11 height 11
click at [935, 93] on icon "Send test email" at bounding box center [931, 90] width 11 height 10
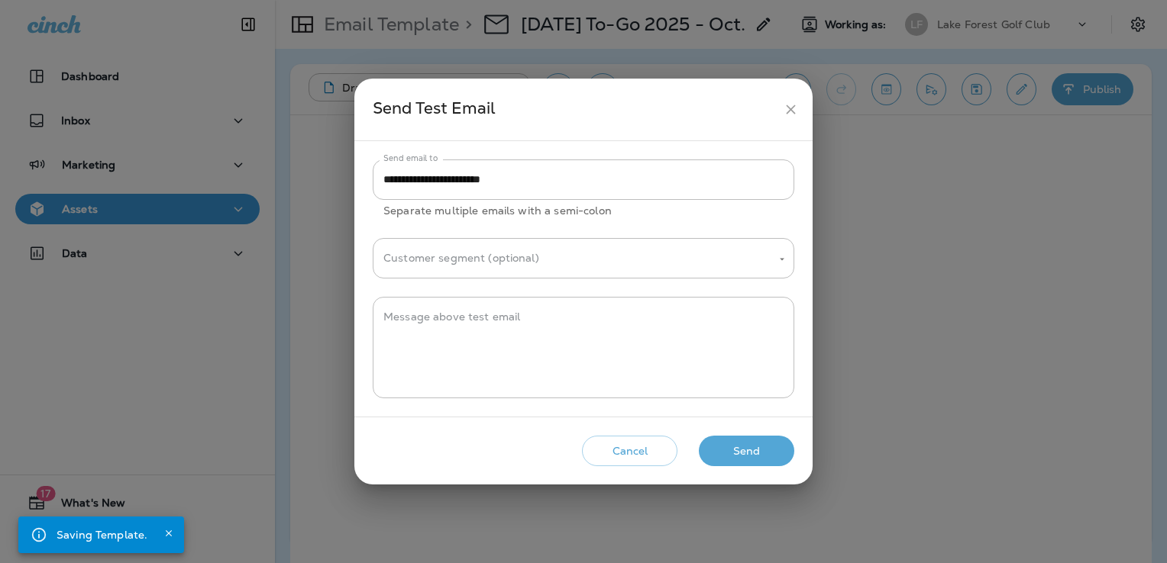
click at [744, 460] on button "Send" at bounding box center [746, 451] width 95 height 31
